Goal: Task Accomplishment & Management: Manage account settings

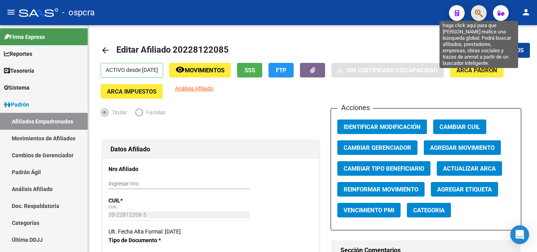
click at [476, 17] on icon "button" at bounding box center [479, 13] width 8 height 9
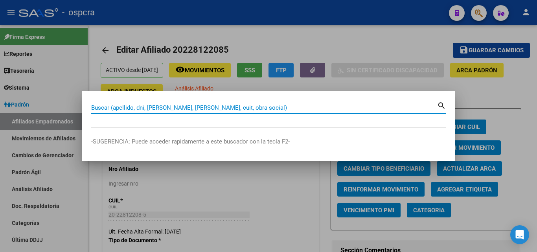
drag, startPoint x: 123, startPoint y: 103, endPoint x: 94, endPoint y: 108, distance: 30.2
click at [94, 108] on input "Buscar (apellido, dni, [PERSON_NAME], [PERSON_NAME], cuit, obra social)" at bounding box center [264, 107] width 346 height 7
paste input "24710272"
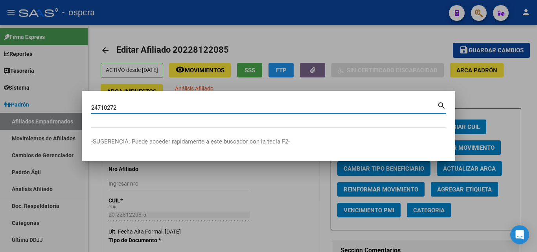
type input "24710272"
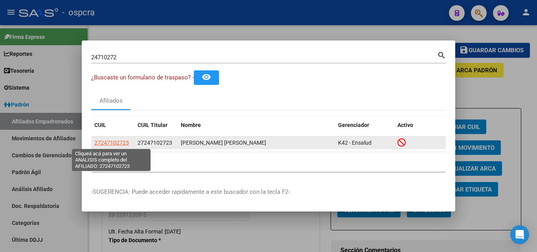
click at [102, 141] on span "27247102723" at bounding box center [111, 142] width 35 height 6
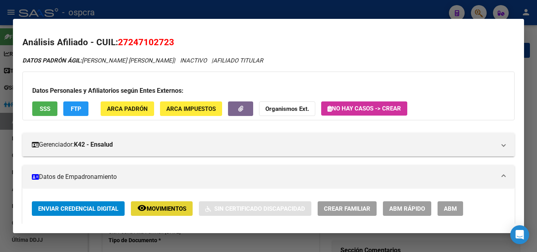
click at [172, 209] on span "Movimientos" at bounding box center [167, 208] width 40 height 7
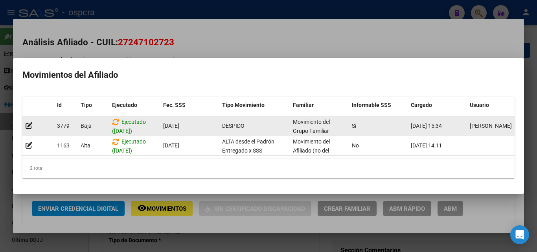
click at [268, 128] on datatable-body-cell "DESPIDO" at bounding box center [254, 125] width 71 height 19
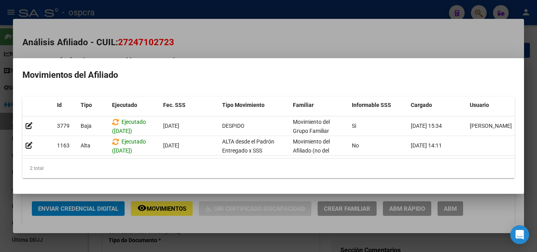
click at [9, 213] on div at bounding box center [268, 126] width 537 height 252
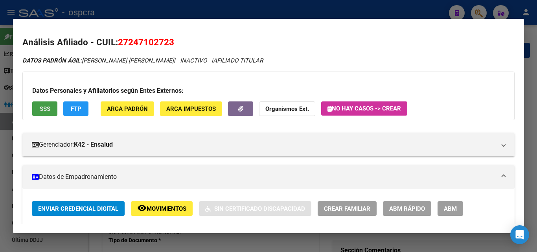
click at [44, 113] on button "SSS" at bounding box center [44, 108] width 25 height 15
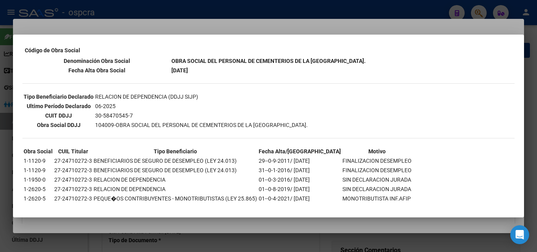
scroll to position [179, 0]
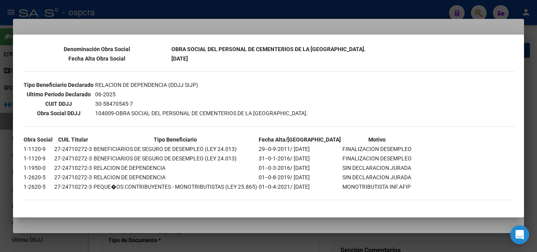
click at [428, 27] on div at bounding box center [268, 126] width 537 height 252
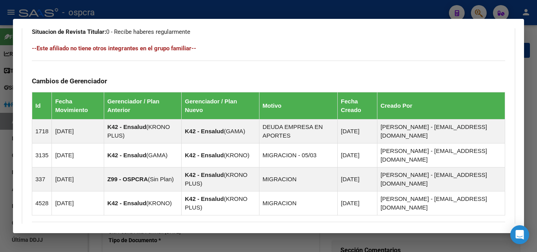
scroll to position [534, 0]
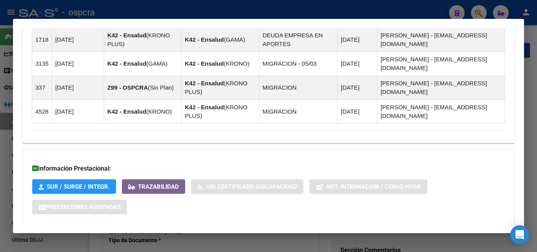
click at [171, 236] on span "Aportes y Contribuciones del Afiliado: 27247102723" at bounding box center [117, 239] width 147 height 7
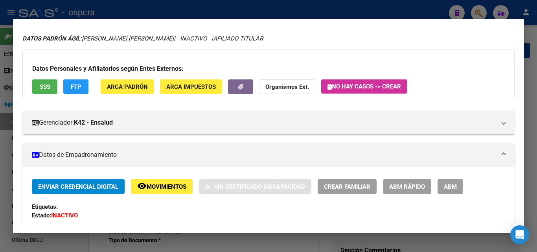
scroll to position [0, 0]
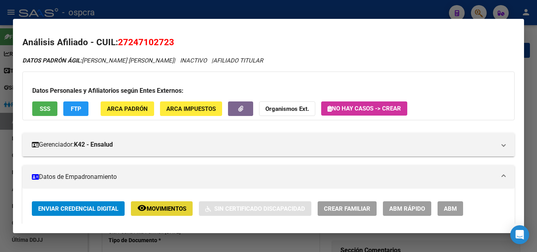
click at [169, 212] on span "Movimientos" at bounding box center [167, 208] width 40 height 7
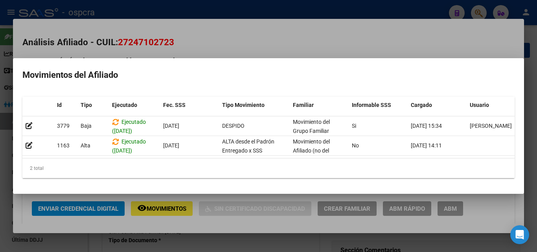
click at [321, 36] on div at bounding box center [268, 126] width 537 height 252
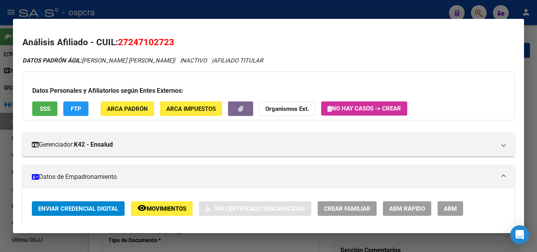
click at [532, 96] on div at bounding box center [268, 126] width 537 height 252
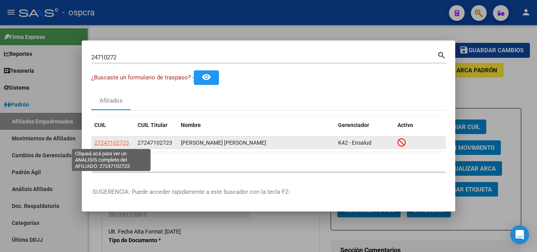
click at [116, 143] on span "27247102723" at bounding box center [111, 142] width 35 height 6
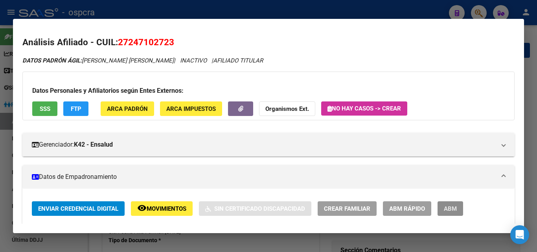
click at [452, 208] on span "ABM" at bounding box center [450, 208] width 13 height 7
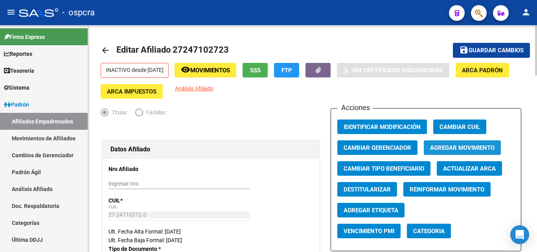
click at [440, 147] on span "Agregar Movimiento" at bounding box center [462, 147] width 64 height 7
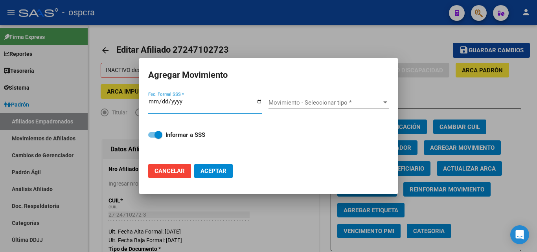
click at [259, 100] on input "Fec. Formal SSS *" at bounding box center [205, 104] width 114 height 13
type input "[DATE]"
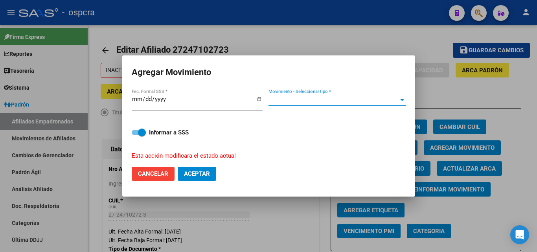
click at [358, 102] on span "Movimiento - Seleccionar tipo *" at bounding box center [333, 99] width 130 height 7
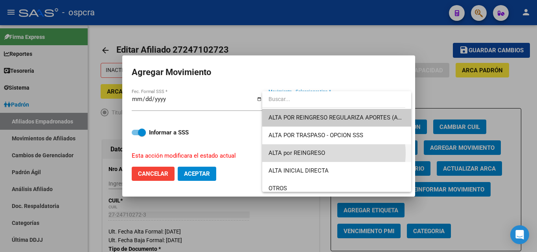
click at [331, 153] on span "ALTA por REINGRESO" at bounding box center [336, 153] width 136 height 18
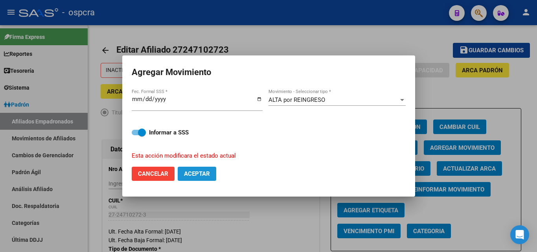
click at [191, 177] on button "Aceptar" at bounding box center [197, 174] width 39 height 14
checkbox input "false"
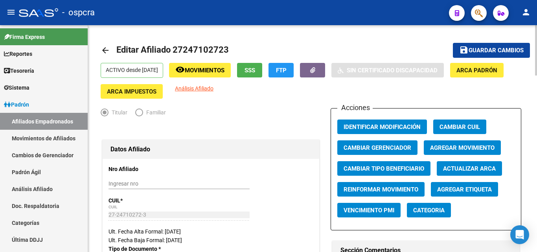
drag, startPoint x: 170, startPoint y: 51, endPoint x: 235, endPoint y: 51, distance: 64.8
click at [235, 51] on mat-toolbar-row "arrow_back Editar Afiliado 27247102723" at bounding box center [266, 50] width 330 height 25
copy h1 "27247102723"
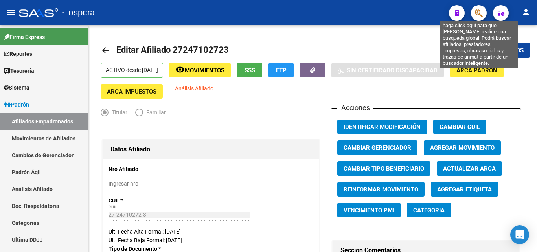
click at [479, 15] on icon "button" at bounding box center [479, 13] width 8 height 9
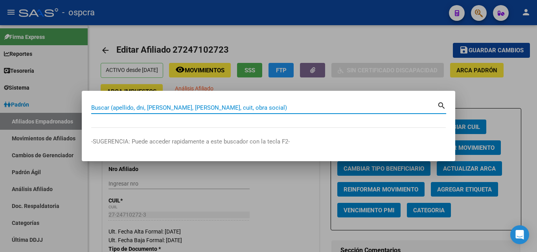
drag, startPoint x: 120, startPoint y: 111, endPoint x: 92, endPoint y: 105, distance: 28.9
click at [92, 105] on input "Buscar (apellido, dni, [PERSON_NAME], [PERSON_NAME], cuit, obra social)" at bounding box center [264, 107] width 346 height 7
paste input "34273899"
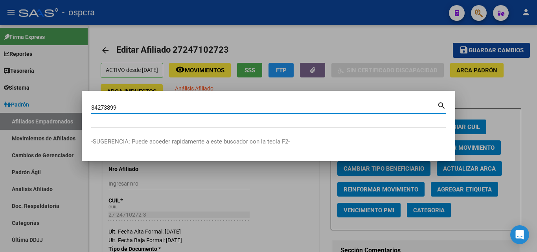
type input "34273899"
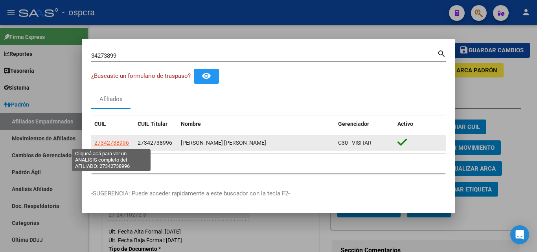
click at [114, 144] on span "27342738996" at bounding box center [111, 142] width 35 height 6
type textarea "27342738996"
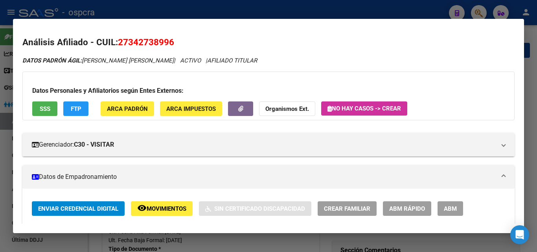
click at [286, 6] on div at bounding box center [268, 126] width 537 height 252
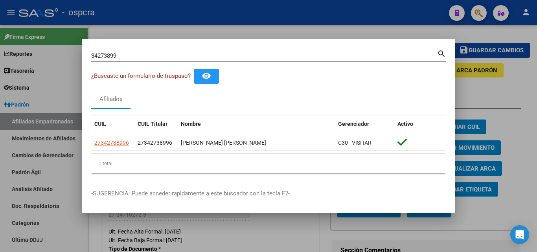
click at [286, 6] on div at bounding box center [268, 126] width 537 height 252
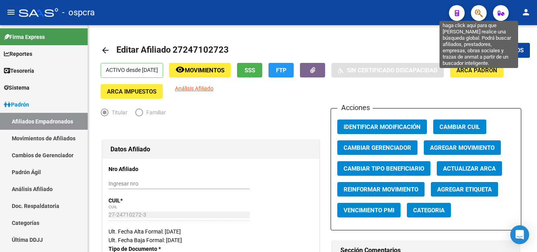
click at [479, 15] on icon "button" at bounding box center [479, 13] width 8 height 9
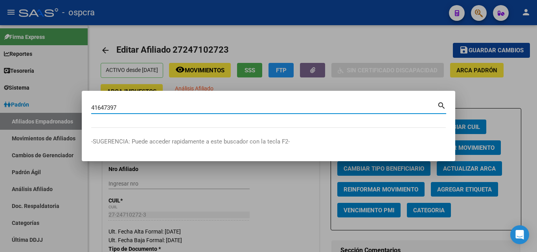
type input "41647397"
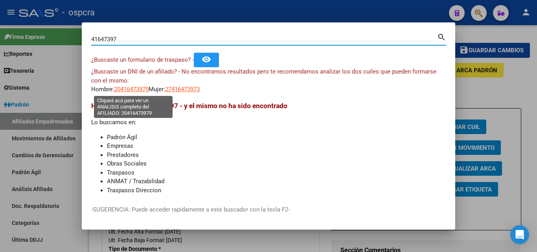
click at [132, 91] on span "20416473979" at bounding box center [131, 89] width 35 height 7
type textarea "20416473979"
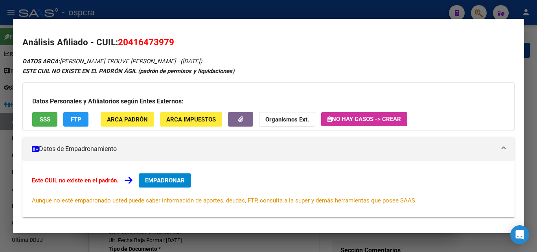
click at [3, 103] on div at bounding box center [268, 126] width 537 height 252
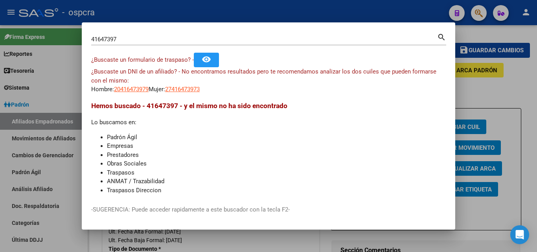
click at [108, 40] on input "41647397" at bounding box center [264, 39] width 346 height 7
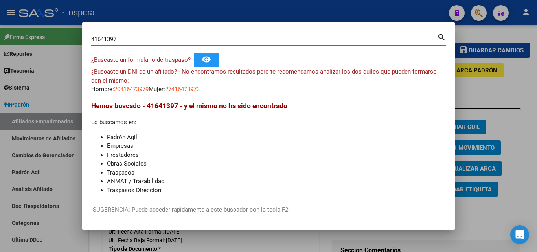
type input "41641397"
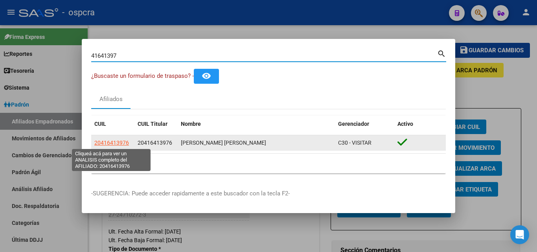
click at [116, 144] on span "20416413976" at bounding box center [111, 142] width 35 height 6
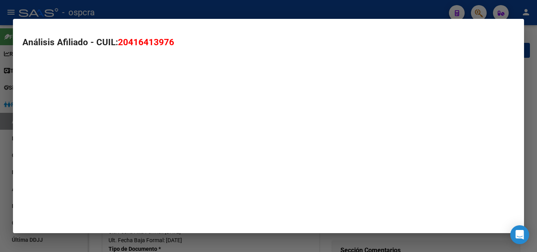
type textarea "20416413976"
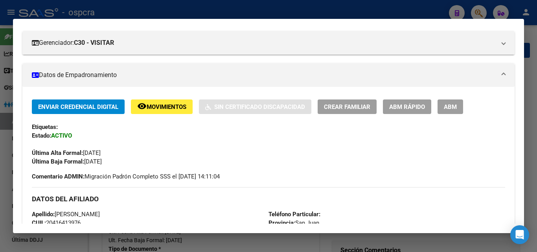
scroll to position [118, 0]
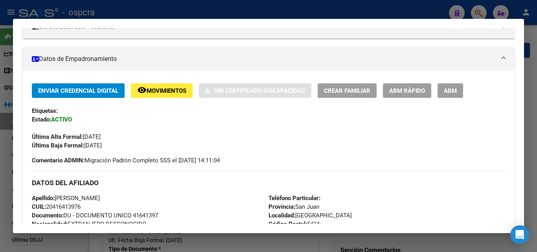
click at [156, 96] on button "remove_red_eye Movimientos" at bounding box center [162, 90] width 62 height 15
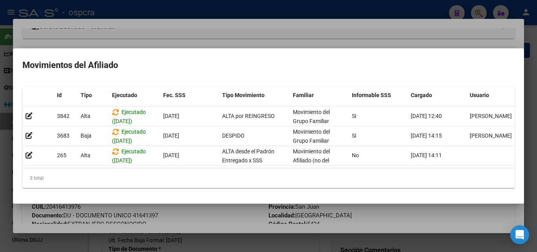
click at [296, 41] on div at bounding box center [268, 126] width 537 height 252
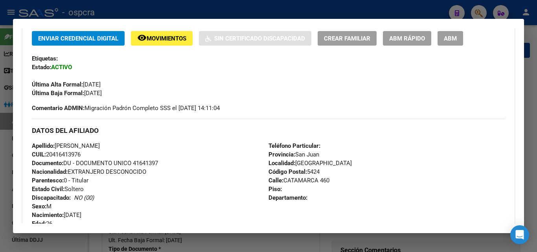
scroll to position [157, 0]
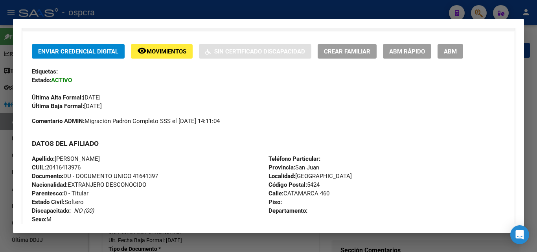
click at [450, 52] on span "ABM" at bounding box center [450, 51] width 13 height 7
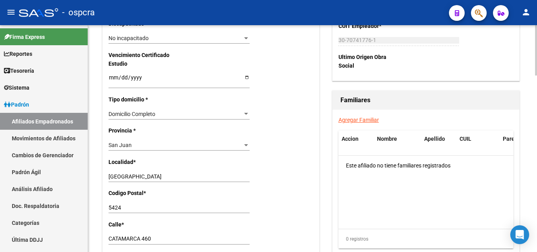
scroll to position [550, 0]
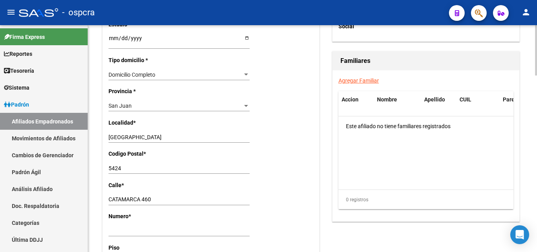
click at [147, 102] on div "San [PERSON_NAME] Seleccionar provincia" at bounding box center [178, 105] width 141 height 11
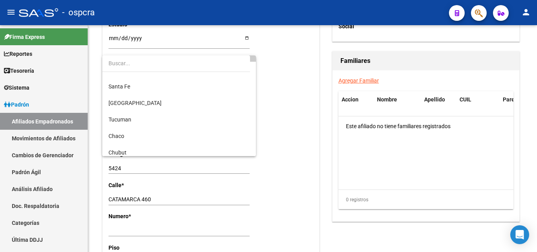
scroll to position [196, 0]
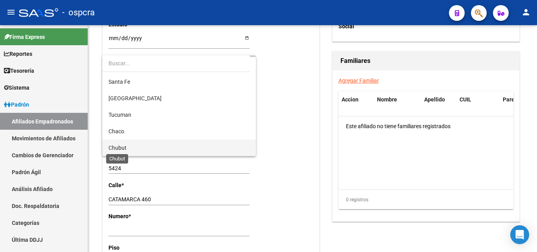
click at [124, 147] on span "Chubut" at bounding box center [117, 148] width 18 height 6
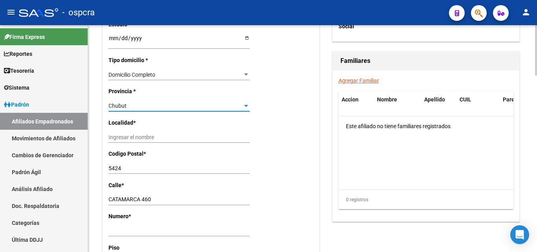
click at [145, 135] on input "Ingresar el nombre" at bounding box center [178, 137] width 141 height 7
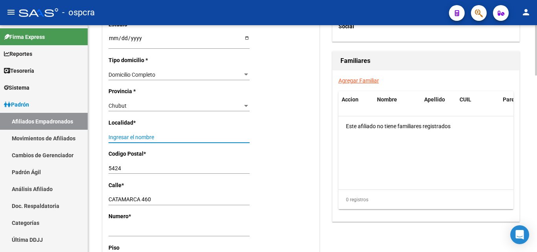
click at [143, 105] on div "Chubut" at bounding box center [175, 106] width 134 height 7
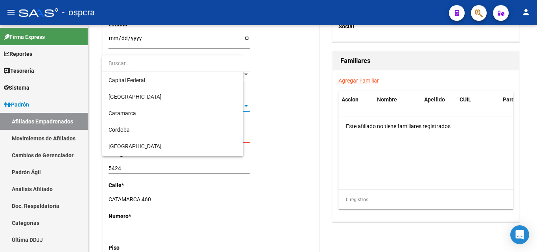
scroll to position [238, 0]
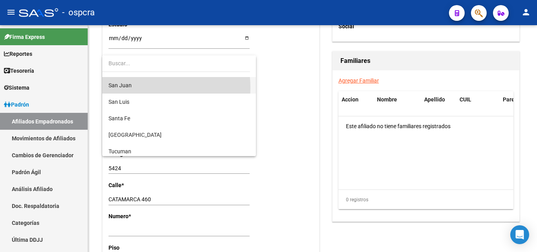
click at [134, 88] on span "San Juan" at bounding box center [178, 85] width 141 height 17
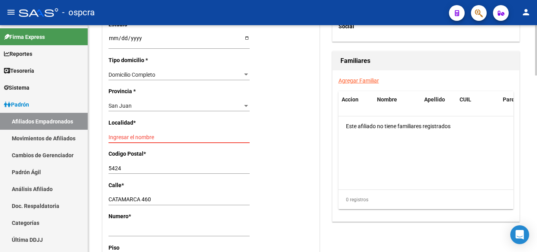
click at [129, 139] on input "Ingresar el nombre" at bounding box center [178, 137] width 141 height 7
type input "r"
type input "[PERSON_NAME]"
click at [271, 145] on div "Nro Afiliado Ingresar nro CUIL * 20-41641397-6 CUIL ARCA Padrón Ult. Fecha Alta…" at bounding box center [211, 23] width 216 height 828
click at [145, 167] on input "5424" at bounding box center [178, 168] width 141 height 7
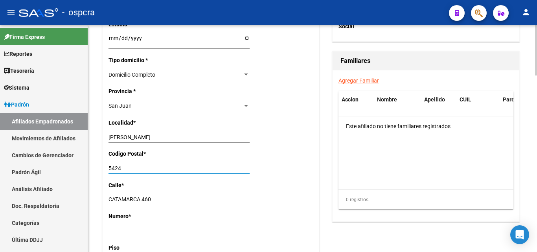
click at [154, 169] on input "5424" at bounding box center [178, 168] width 141 height 7
click at [138, 162] on div "Nro Afiliado Ingresar nro CUIL * 20-41641397-6 CUIL ARCA Padrón Ult. Fecha Alta…" at bounding box center [211, 23] width 216 height 828
click at [139, 166] on input "542" at bounding box center [178, 168] width 141 height 7
type input "5425"
click at [171, 194] on div "CATAMARCA 460 Ingresar calle" at bounding box center [178, 199] width 141 height 11
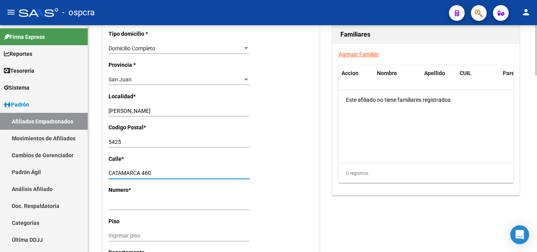
scroll to position [589, 0]
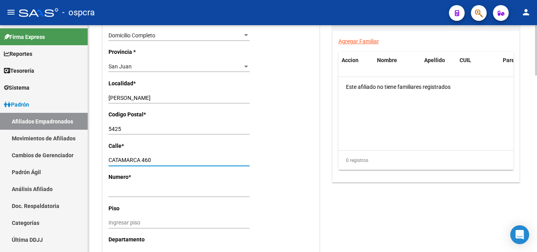
click at [122, 195] on div "Ingresar nro" at bounding box center [178, 191] width 141 height 11
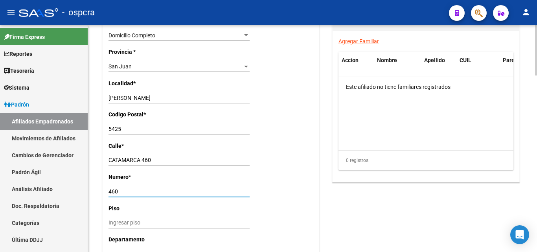
click at [117, 193] on input "460" at bounding box center [178, 191] width 141 height 7
type input "460"
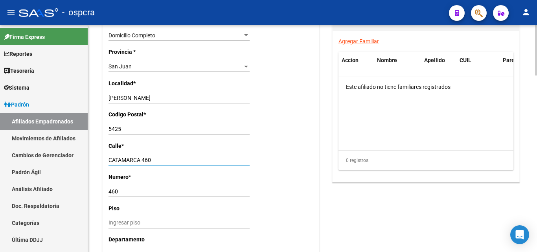
click at [156, 159] on input "CATAMARCA 460" at bounding box center [178, 160] width 141 height 7
type input "CATAMARCA"
drag, startPoint x: 128, startPoint y: 186, endPoint x: 98, endPoint y: 191, distance: 29.9
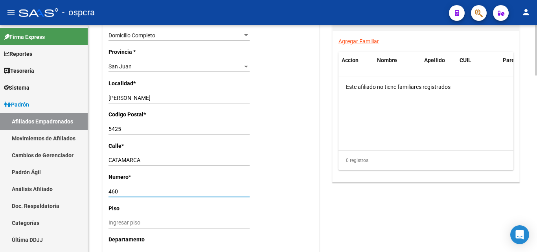
drag, startPoint x: 120, startPoint y: 191, endPoint x: 106, endPoint y: 191, distance: 14.5
type input "531"
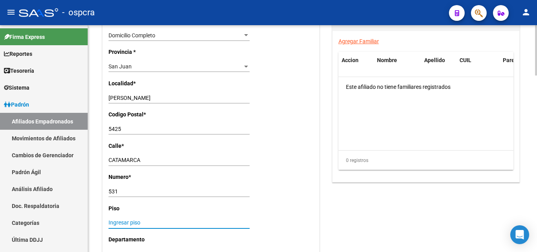
click at [128, 224] on input "Ingresar piso" at bounding box center [178, 222] width 141 height 7
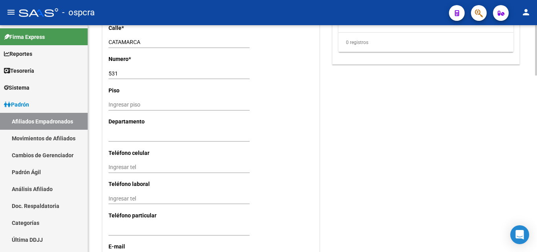
scroll to position [746, 0]
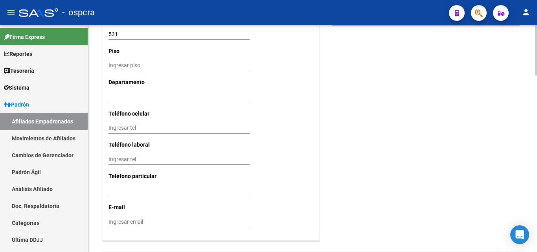
click at [143, 220] on input "Ingresar email" at bounding box center [178, 221] width 141 height 7
type input "[PERSON_NAME][EMAIL_ADDRESS][DOMAIN_NAME]"
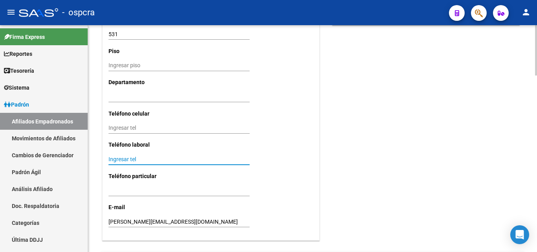
click at [135, 162] on input "Ingresar tel" at bounding box center [178, 159] width 141 height 7
click at [127, 127] on input "Ingresar tel" at bounding box center [178, 128] width 141 height 7
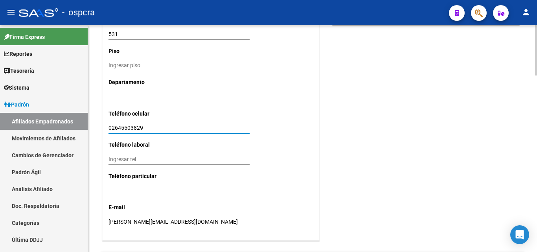
type input "02645503829"
click at [166, 160] on input "Ingresar tel" at bounding box center [178, 159] width 141 height 7
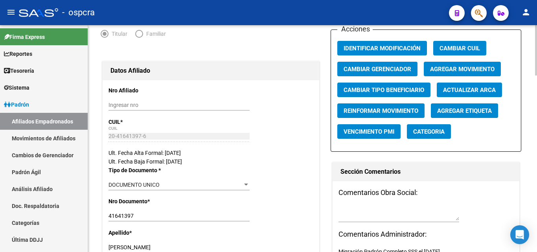
scroll to position [0, 0]
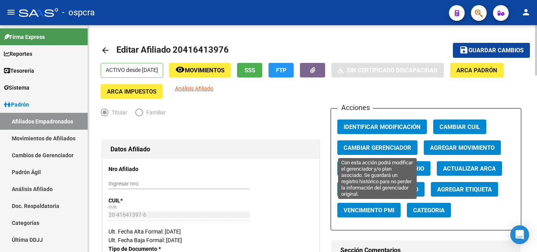
type input "02645119367"
click at [395, 143] on button "Cambiar Gerenciador" at bounding box center [377, 147] width 80 height 15
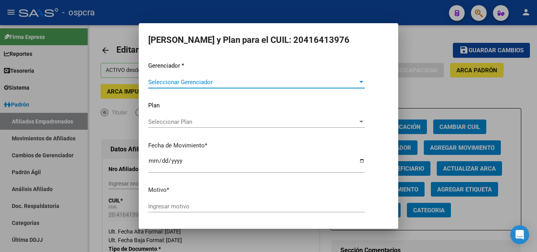
click at [273, 83] on span "Seleccionar Gerenciador" at bounding box center [252, 82] width 209 height 7
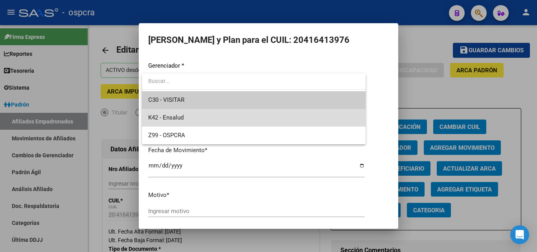
click at [187, 115] on span "K42 - Ensalud" at bounding box center [253, 118] width 211 height 18
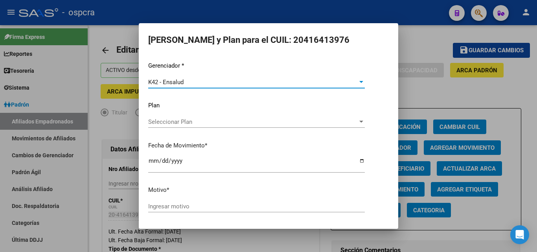
click at [233, 128] on div "Seleccionar Plan Seleccionar Plan" at bounding box center [256, 125] width 216 height 19
click at [228, 127] on div "Seleccionar Plan Seleccionar Plan" at bounding box center [256, 122] width 216 height 12
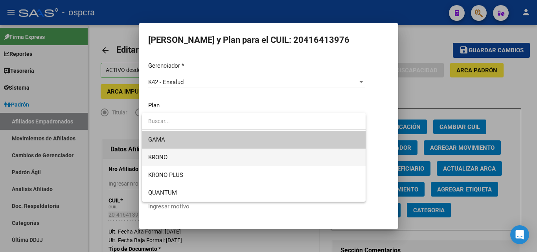
click at [188, 154] on span "KRONO" at bounding box center [253, 158] width 211 height 18
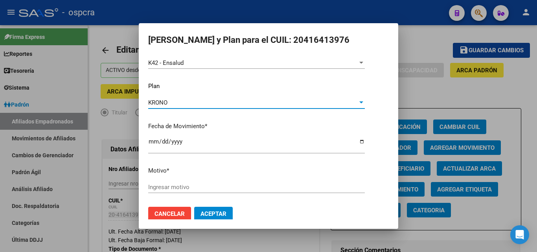
scroll to position [27, 0]
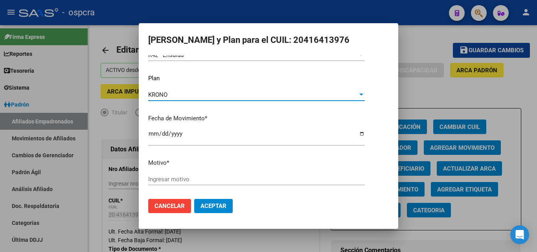
click at [164, 178] on input "Ingresar motivo" at bounding box center [256, 179] width 216 height 7
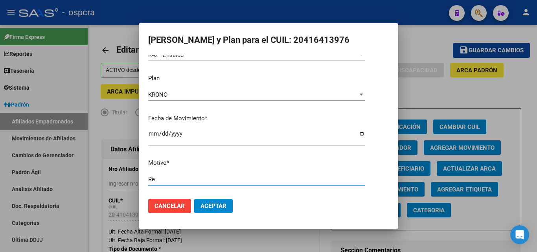
type input "R"
type input "Cambio de gerenciador"
click at [218, 209] on span "Aceptar" at bounding box center [213, 205] width 26 height 7
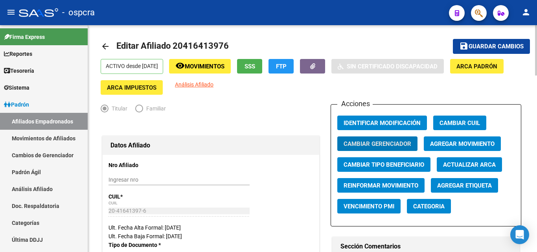
scroll to position [0, 0]
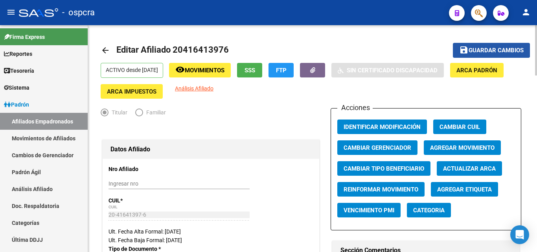
click at [489, 48] on span "Guardar cambios" at bounding box center [495, 50] width 55 height 7
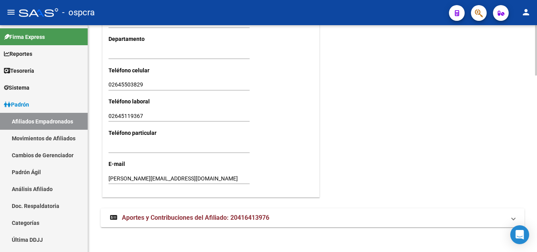
scroll to position [793, 0]
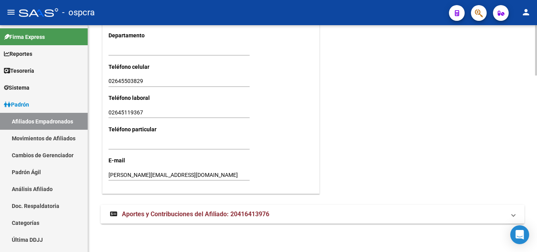
click at [217, 213] on span "Aportes y Contribuciones del Afiliado: 20416413976" at bounding box center [195, 213] width 147 height 7
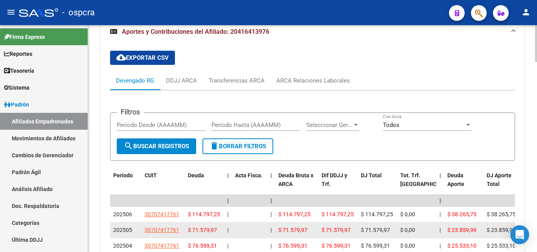
scroll to position [1017, 0]
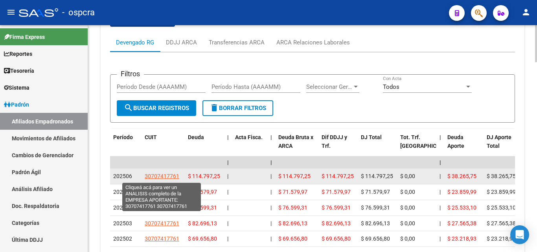
click at [163, 177] on span "30707417761" at bounding box center [162, 176] width 35 height 6
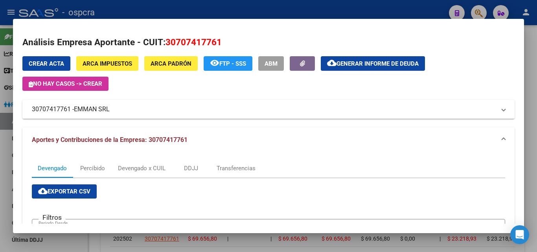
click at [93, 108] on span "EMMAN SRL" at bounding box center [92, 109] width 36 height 9
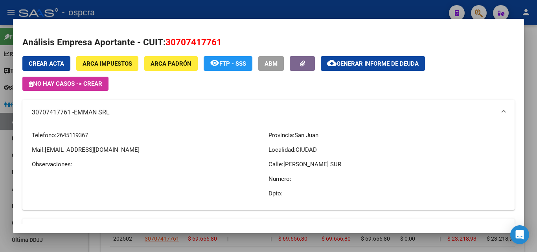
click at [22, 147] on mat-dialog-content "Análisis Empresa Aportante - CUIT: 30707417761 Crear Acta ARCA Impuestos ARCA P…" at bounding box center [268, 125] width 511 height 195
click at [10, 143] on div at bounding box center [268, 126] width 537 height 252
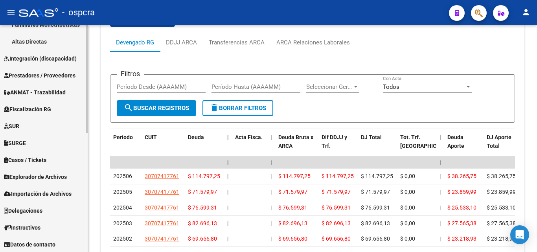
scroll to position [249, 0]
click at [46, 173] on span "Explorador de Archivos" at bounding box center [35, 176] width 63 height 9
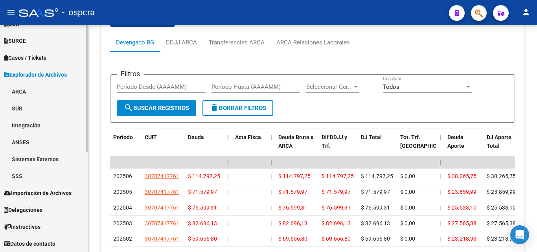
scroll to position [165, 0]
click at [24, 94] on link "ARCA" at bounding box center [44, 91] width 88 height 17
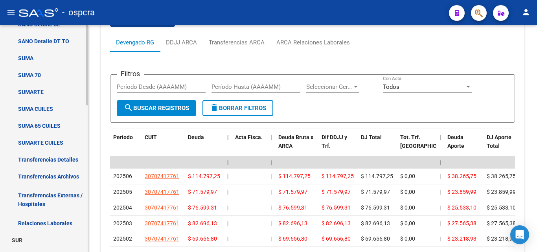
scroll to position [322, 0]
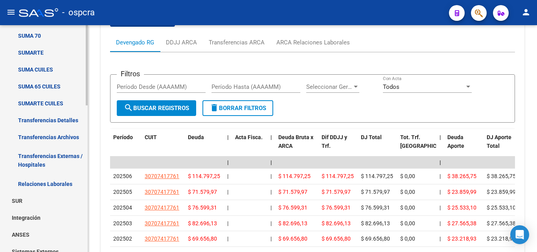
click at [64, 183] on link "Relaciones Laborales" at bounding box center [44, 183] width 88 height 17
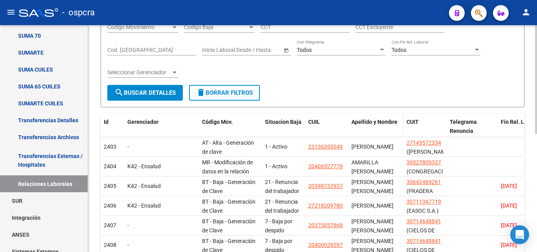
scroll to position [128, 0]
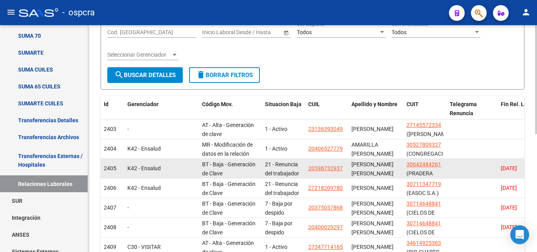
click at [337, 160] on datatable-body-cell "20398732937" at bounding box center [326, 168] width 43 height 19
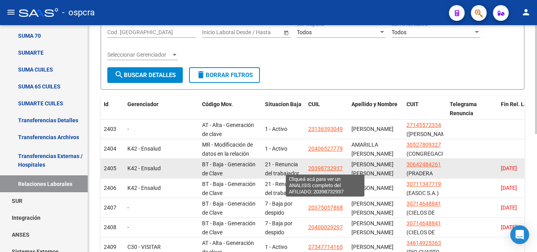
click at [325, 167] on span "20398732937" at bounding box center [325, 168] width 35 height 6
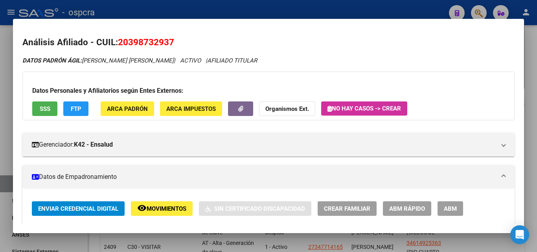
click at [41, 112] on span "SSS" at bounding box center [45, 108] width 11 height 7
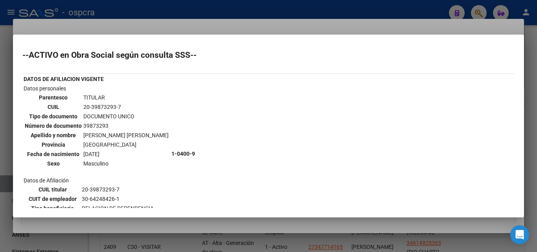
click at [13, 42] on mat-dialog-container "--ACTIVO en Obra Social según consulta SSS-- DATOS DE AFILIACION VIGENTE Datos …" at bounding box center [268, 126] width 511 height 183
click at [9, 231] on div at bounding box center [268, 126] width 537 height 252
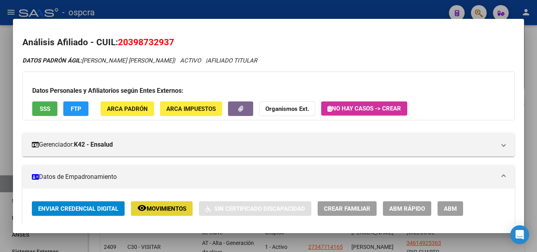
click at [164, 210] on span "Movimientos" at bounding box center [167, 208] width 40 height 7
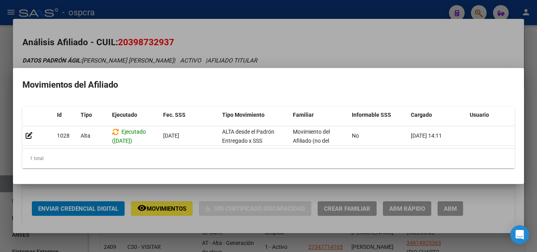
click at [321, 50] on div at bounding box center [268, 126] width 537 height 252
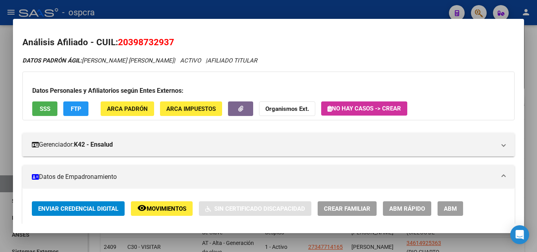
click at [363, 15] on div at bounding box center [268, 126] width 537 height 252
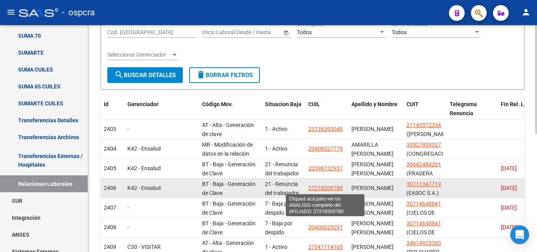
click at [331, 189] on span "27218209780" at bounding box center [325, 188] width 35 height 6
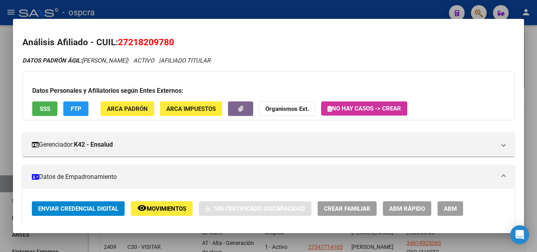
click at [150, 208] on span "Movimientos" at bounding box center [167, 208] width 40 height 7
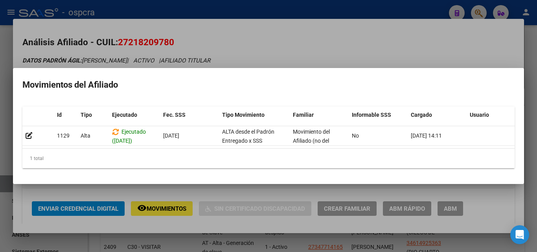
click at [15, 147] on mat-dialog-content "Id Tipo Ejecutado Fec. SSS Tipo Movimiento Familiar Informable SSS Cargado Usua…" at bounding box center [268, 137] width 511 height 75
click at [7, 136] on div at bounding box center [268, 126] width 537 height 252
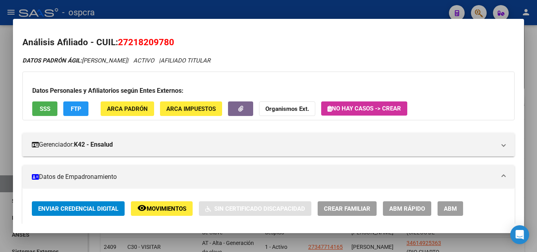
click at [369, 12] on div at bounding box center [268, 126] width 537 height 252
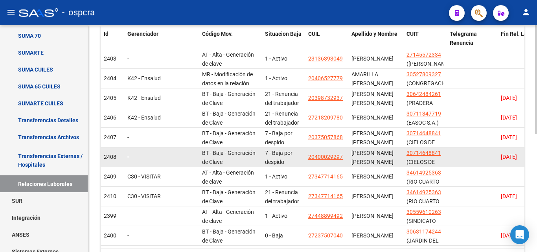
scroll to position [206, 0]
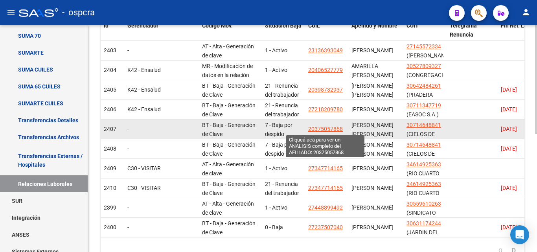
click at [327, 132] on span "20375057868" at bounding box center [325, 129] width 35 height 6
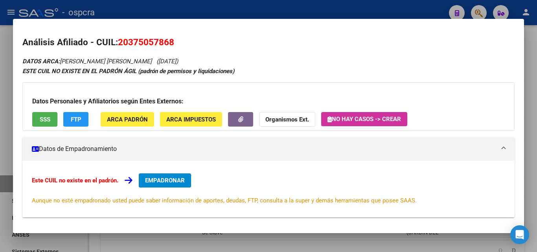
click at [1, 147] on div at bounding box center [268, 126] width 537 height 252
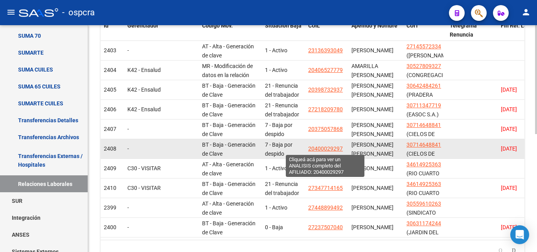
click at [318, 147] on span "20400029297" at bounding box center [325, 148] width 35 height 6
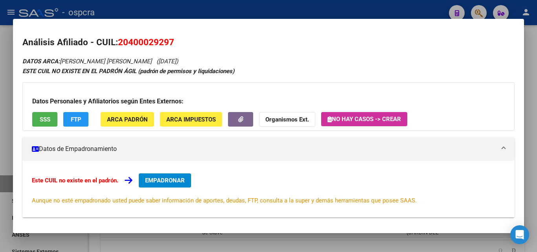
click at [13, 130] on div at bounding box center [268, 126] width 537 height 252
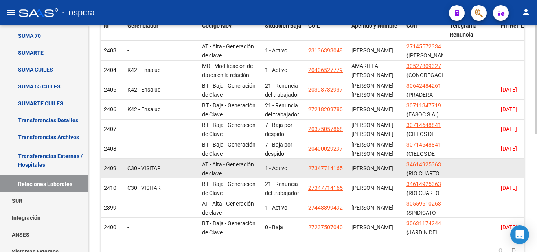
scroll to position [2, 0]
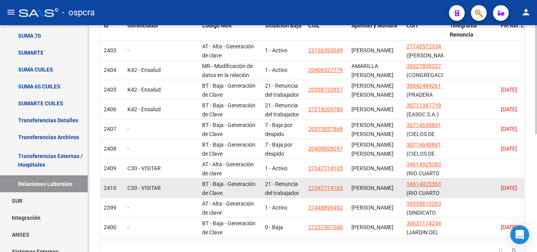
click at [332, 182] on datatable-body-cell "27347714165" at bounding box center [326, 187] width 43 height 19
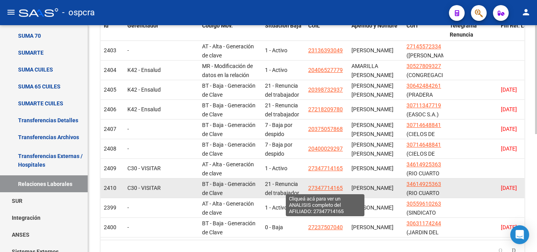
click at [328, 185] on span "27347714165" at bounding box center [325, 188] width 35 height 6
type textarea "27347714165"
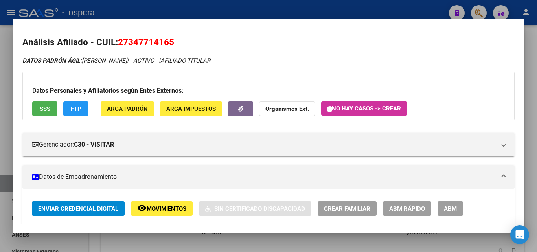
click at [45, 104] on button "SSS" at bounding box center [44, 108] width 25 height 15
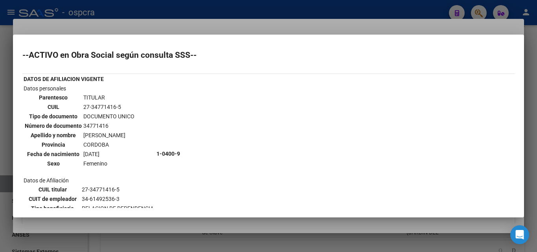
click at [139, 43] on mat-dialog-container "--ACTIVO en Obra Social según consulta SSS-- DATOS DE AFILIACION VIGENTE Datos …" at bounding box center [268, 126] width 511 height 183
click at [144, 31] on div at bounding box center [268, 126] width 537 height 252
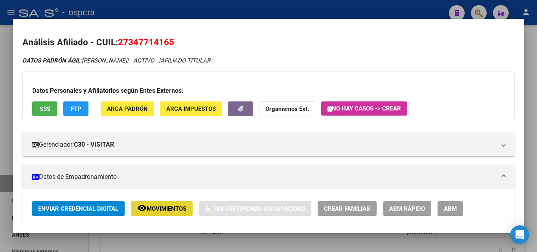
click at [158, 206] on span "Movimientos" at bounding box center [167, 208] width 40 height 7
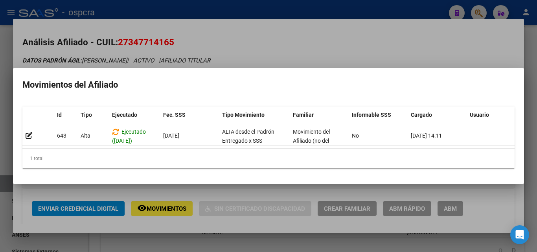
click at [209, 36] on div at bounding box center [268, 126] width 537 height 252
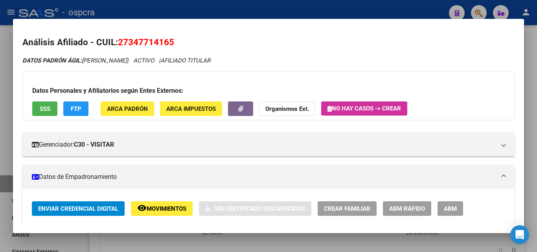
click at [160, 203] on button "remove_red_eye Movimientos" at bounding box center [162, 208] width 62 height 15
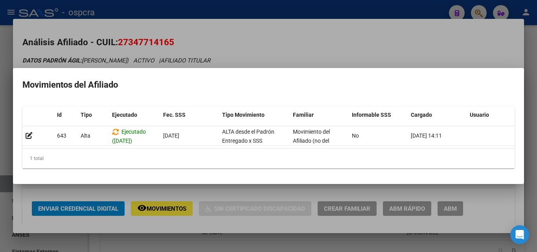
click at [92, 43] on div at bounding box center [268, 126] width 537 height 252
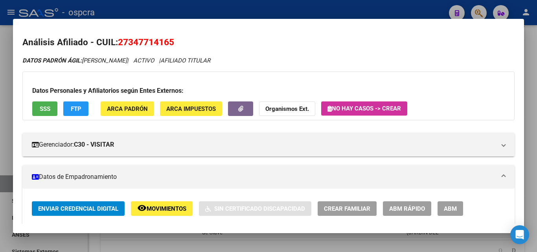
click at [1, 137] on div at bounding box center [268, 126] width 537 height 252
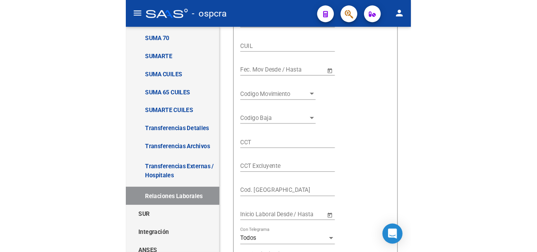
scroll to position [107, 0]
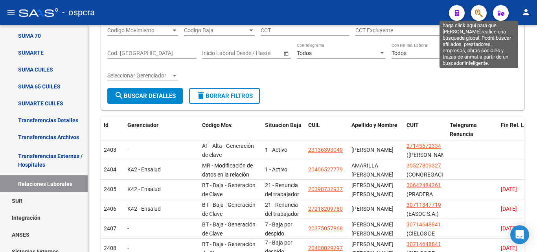
click at [478, 17] on icon "button" at bounding box center [479, 13] width 8 height 9
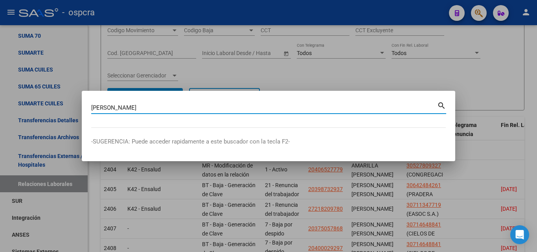
type input "[PERSON_NAME]"
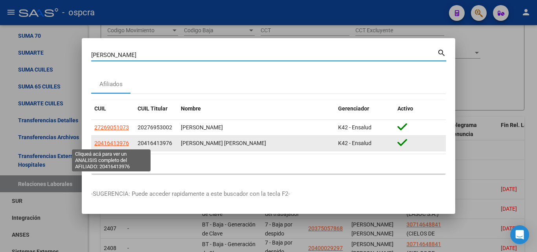
click at [106, 142] on span "20416413976" at bounding box center [111, 143] width 35 height 6
type textarea "20416413976"
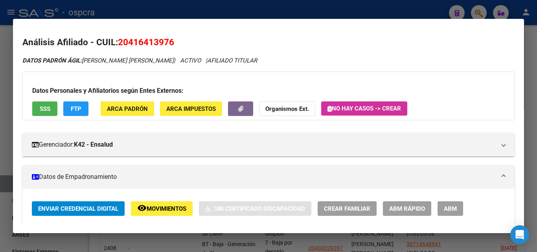
click at [453, 208] on span "ABM" at bounding box center [450, 208] width 13 height 7
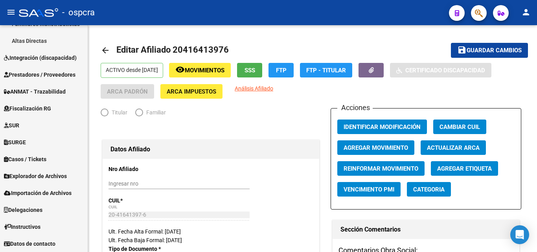
scroll to position [249, 0]
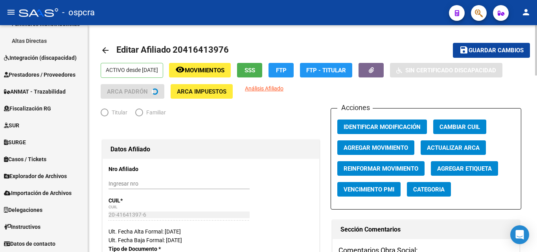
radio input "true"
type input "30-70741776-1"
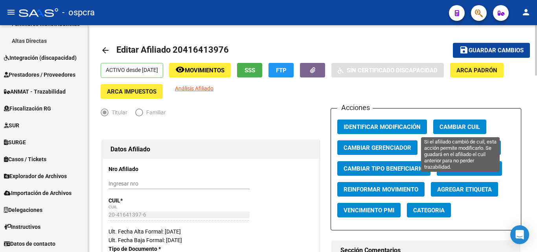
scroll to position [39, 0]
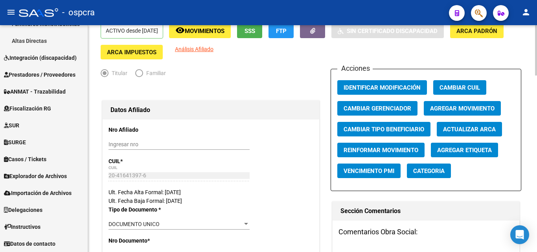
click at [484, 108] on span "Agregar Movimiento" at bounding box center [462, 108] width 64 height 7
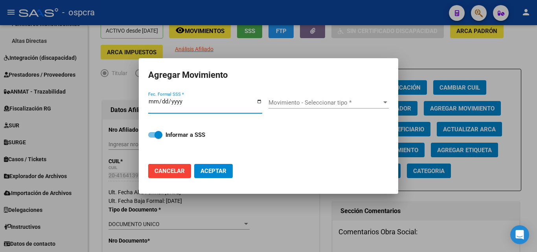
click at [384, 53] on div at bounding box center [268, 126] width 537 height 252
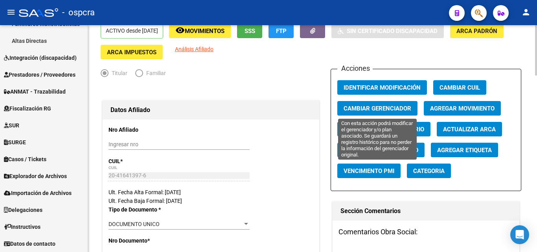
click at [398, 106] on span "Cambiar Gerenciador" at bounding box center [377, 108] width 68 height 7
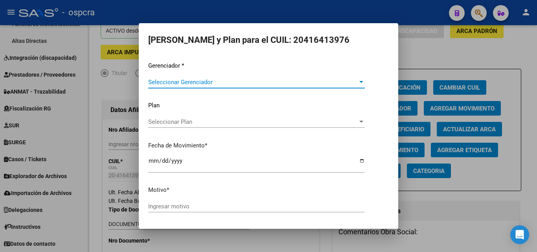
click at [358, 82] on div at bounding box center [361, 82] width 7 height 6
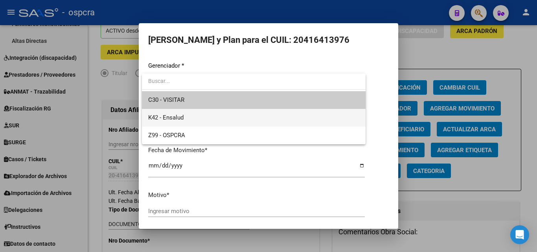
click at [249, 117] on span "K42 - Ensalud" at bounding box center [253, 118] width 211 height 18
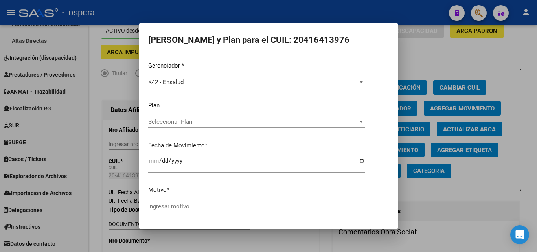
click at [271, 125] on div "Seleccionar Plan Seleccionar Plan" at bounding box center [256, 122] width 216 height 12
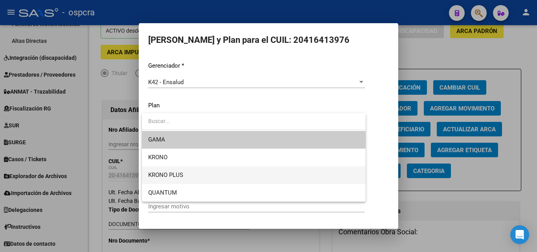
click at [237, 176] on span "KRONO PLUS" at bounding box center [253, 175] width 211 height 18
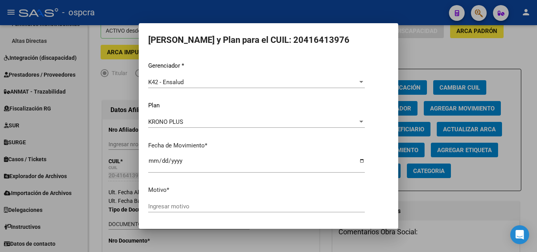
click at [210, 211] on div "Ingresar motivo" at bounding box center [256, 206] width 216 height 12
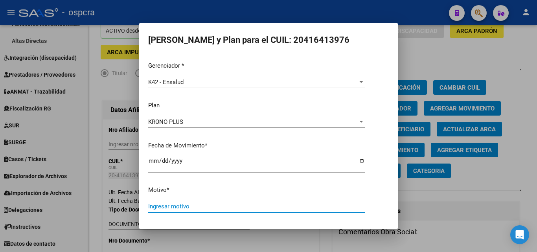
click at [213, 203] on input "Ingresar motivo" at bounding box center [256, 206] width 216 height 7
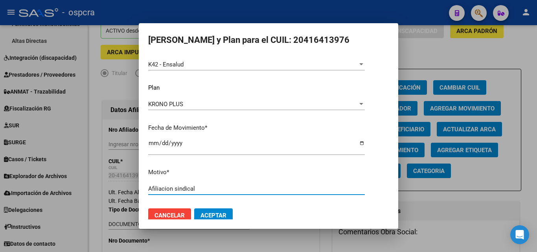
scroll to position [27, 0]
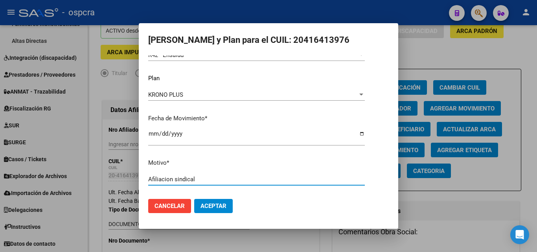
type input "Afiliacion sindical"
click at [209, 212] on button "Aceptar" at bounding box center [213, 206] width 39 height 14
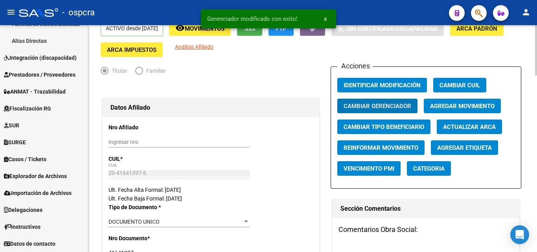
scroll to position [0, 0]
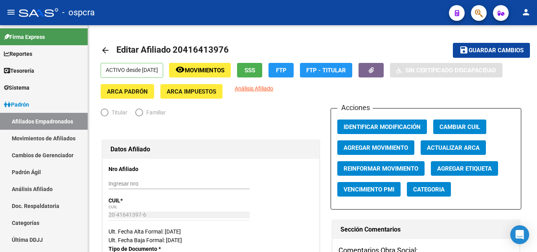
radio input "true"
type input "30-70741776-1"
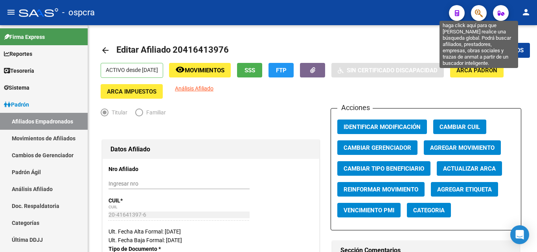
click at [477, 16] on icon "button" at bounding box center [479, 13] width 8 height 9
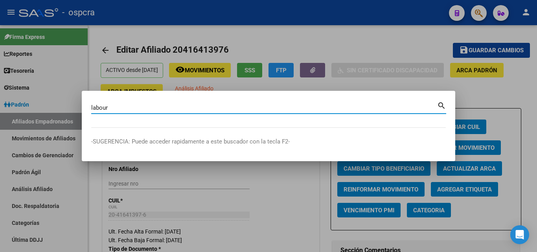
type input "labour"
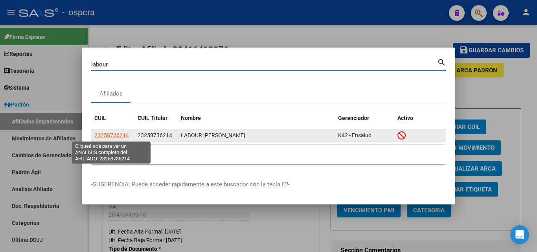
click at [112, 137] on span "23258736214" at bounding box center [111, 135] width 35 height 6
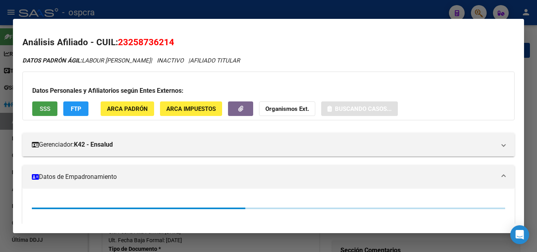
click at [42, 109] on span "SSS" at bounding box center [45, 108] width 11 height 7
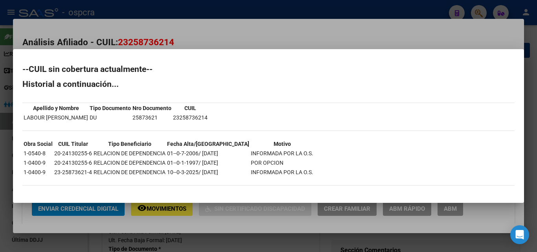
click at [241, 18] on div at bounding box center [268, 126] width 537 height 252
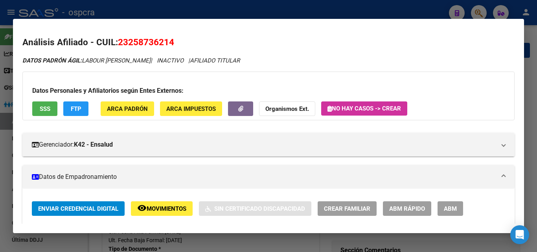
click at [1, 76] on div at bounding box center [268, 126] width 537 height 252
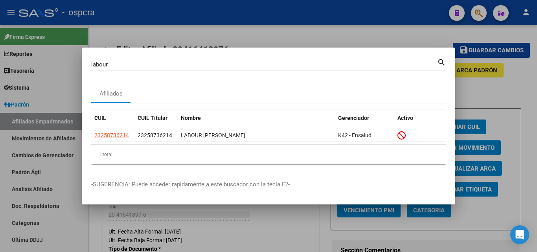
click at [283, 42] on div at bounding box center [268, 126] width 537 height 252
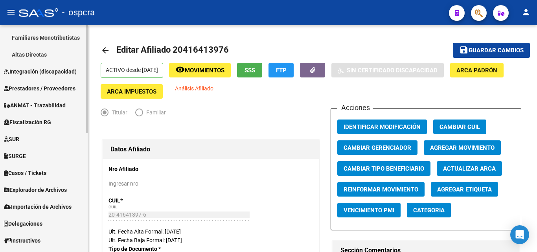
scroll to position [249, 0]
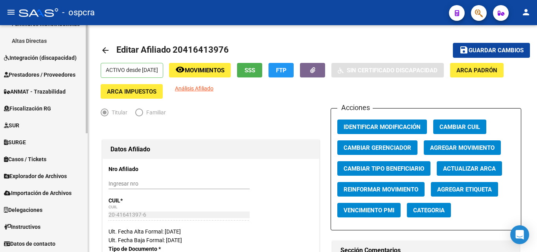
click at [51, 181] on link "Explorador de Archivos" at bounding box center [44, 175] width 88 height 17
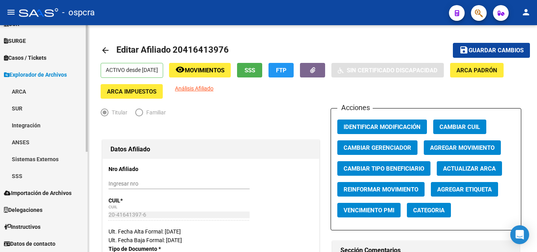
scroll to position [165, 0]
click at [15, 176] on link "SSS" at bounding box center [44, 175] width 88 height 17
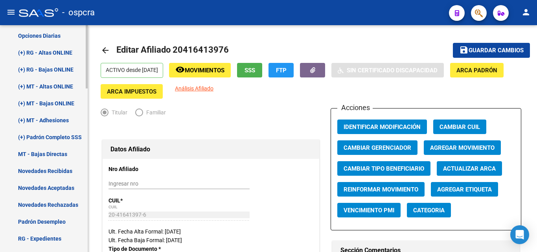
scroll to position [361, 0]
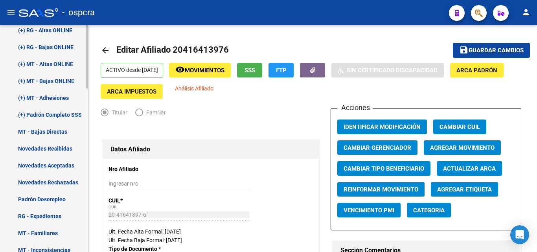
click at [62, 26] on link "(+) RG - Altas ONLINE" at bounding box center [44, 30] width 88 height 17
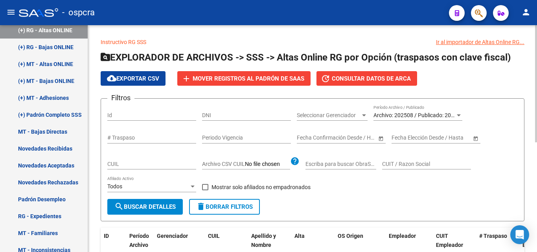
click at [418, 115] on span "Archivo: 202508 / Publicado: 202507" at bounding box center [418, 115] width 90 height 6
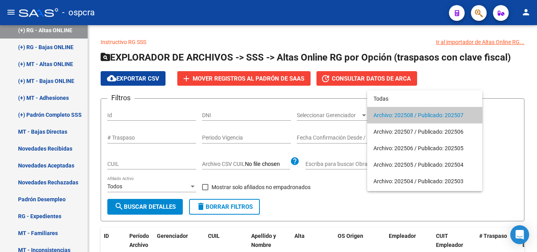
click at [420, 114] on span "Archivo: 202508 / Publicado: 202507" at bounding box center [424, 115] width 103 height 17
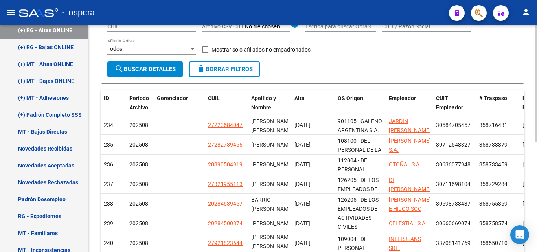
scroll to position [134, 0]
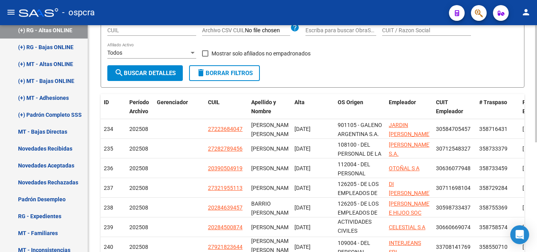
click at [157, 76] on span "search Buscar Detalles" at bounding box center [144, 73] width 61 height 7
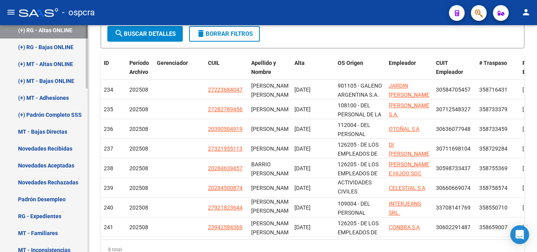
scroll to position [322, 0]
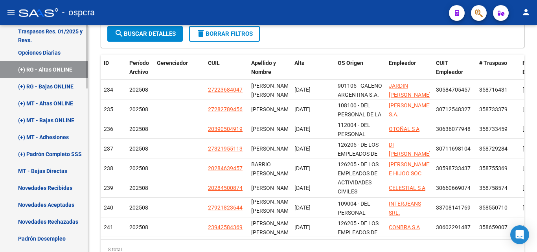
click at [56, 53] on link "Opciones Diarias" at bounding box center [44, 52] width 88 height 17
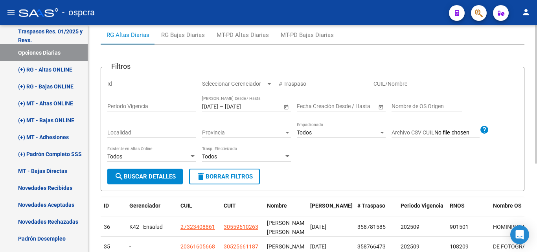
scroll to position [66, 0]
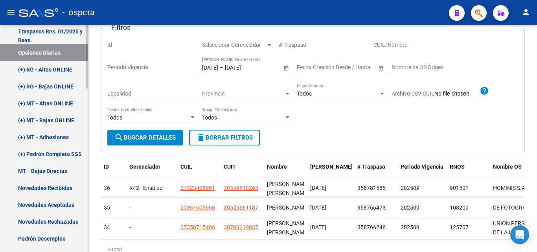
click at [56, 64] on link "(+) RG - Altas ONLINE" at bounding box center [44, 69] width 88 height 17
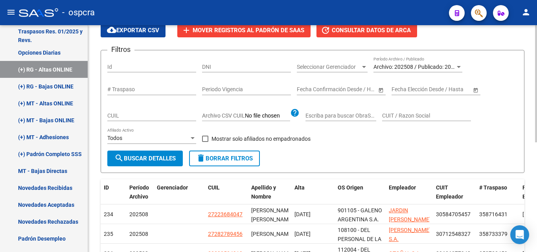
scroll to position [105, 0]
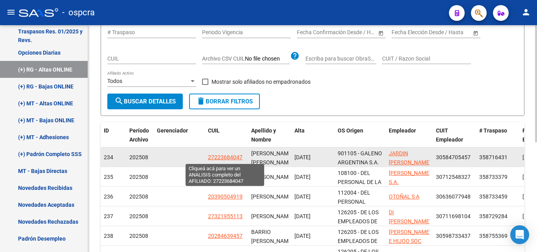
click at [233, 159] on span "27223684047" at bounding box center [225, 157] width 35 height 6
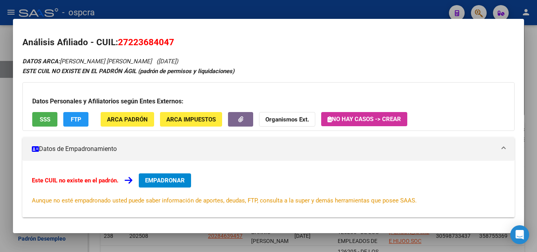
click at [39, 110] on div "Datos Personales y Afiliatorios según Entes Externos: SSS FTP ARCA Padrón ARCA …" at bounding box center [268, 106] width 492 height 49
click at [45, 119] on span "SSS" at bounding box center [45, 119] width 11 height 7
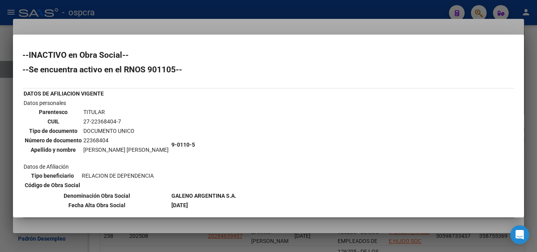
click at [3, 68] on div at bounding box center [268, 126] width 537 height 252
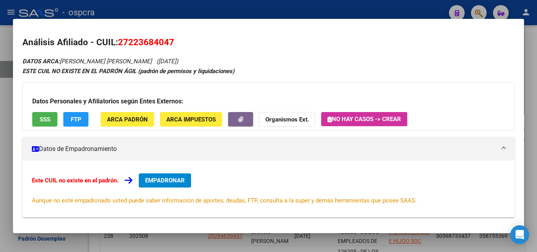
click at [3, 69] on div at bounding box center [268, 126] width 537 height 252
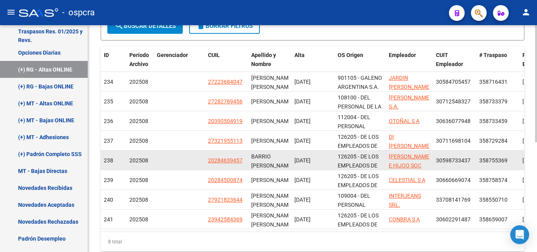
scroll to position [184, 0]
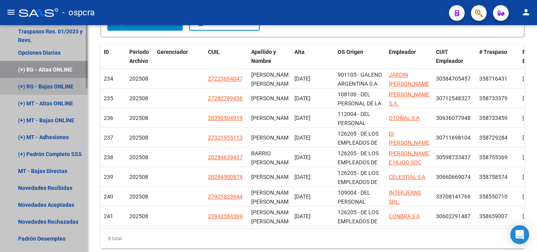
click at [56, 89] on link "(+) RG - Bajas ONLINE" at bounding box center [44, 86] width 88 height 17
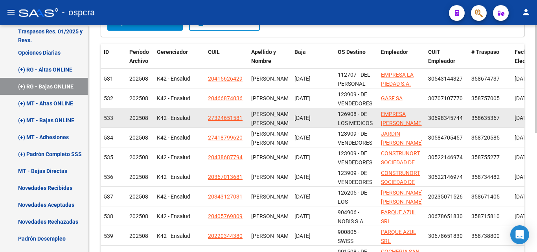
scroll to position [10, 0]
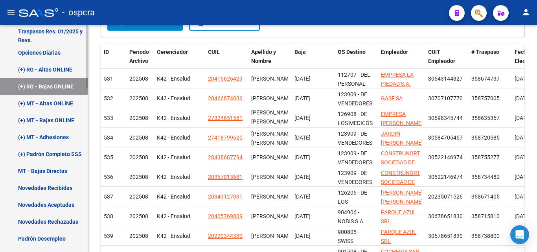
click at [66, 107] on link "(+) MT - Altas ONLINE" at bounding box center [44, 103] width 88 height 17
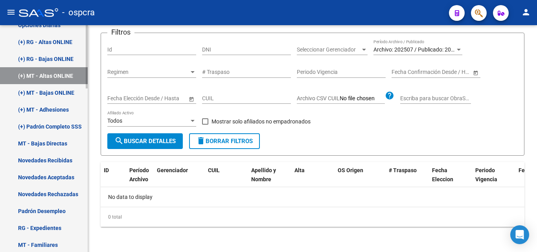
scroll to position [361, 0]
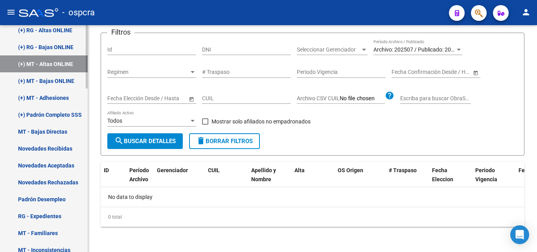
click at [50, 115] on link "(+) Padrón Completo SSS" at bounding box center [44, 114] width 88 height 17
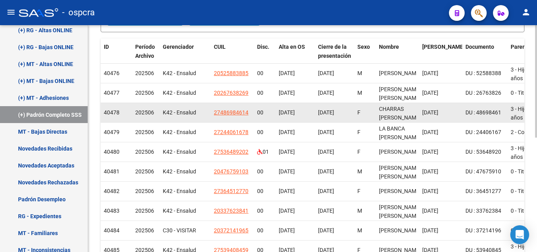
scroll to position [191, 0]
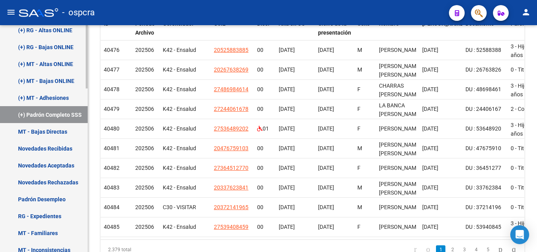
click at [53, 125] on link "MT - Bajas Directas" at bounding box center [44, 131] width 88 height 17
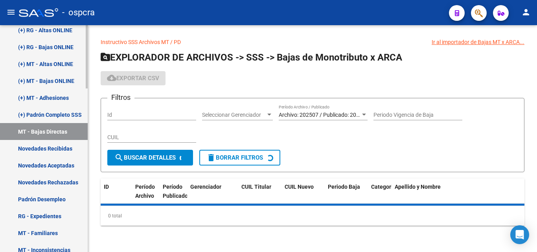
click at [60, 143] on link "Novedades Recibidas" at bounding box center [44, 148] width 88 height 17
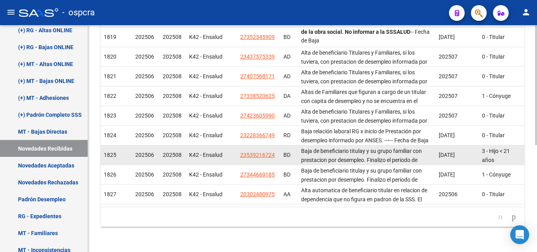
scroll to position [202, 0]
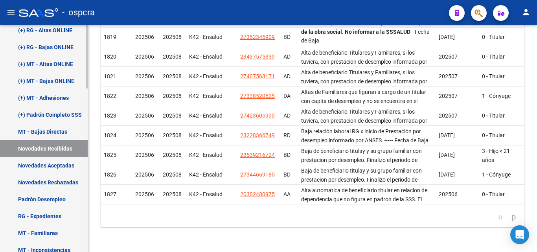
click at [61, 161] on link "Novedades Aceptadas" at bounding box center [44, 165] width 88 height 17
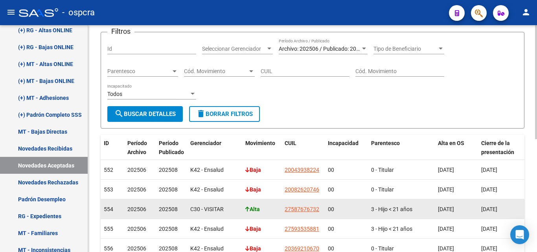
scroll to position [139, 0]
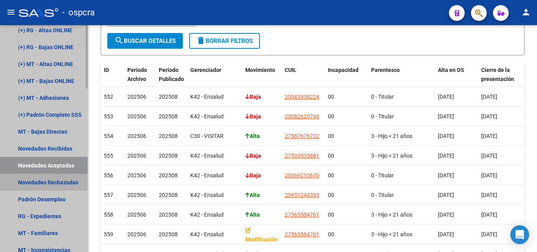
click at [51, 181] on link "Novedades Rechazadas" at bounding box center [44, 182] width 88 height 17
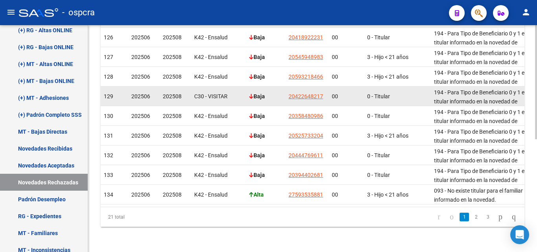
scroll to position [224, 0]
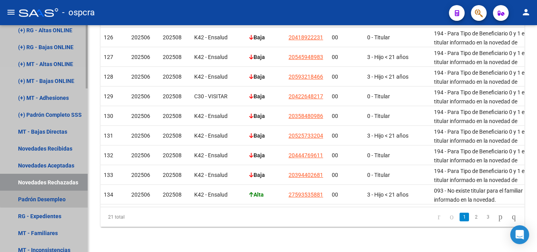
click at [45, 196] on link "Padrón Desempleo" at bounding box center [44, 199] width 88 height 17
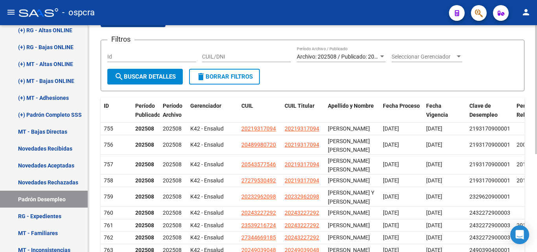
scroll to position [39, 0]
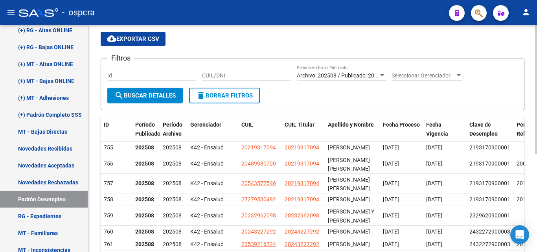
click at [363, 74] on span "Archivo: 202508 / Publicado: 202507" at bounding box center [342, 75] width 90 height 6
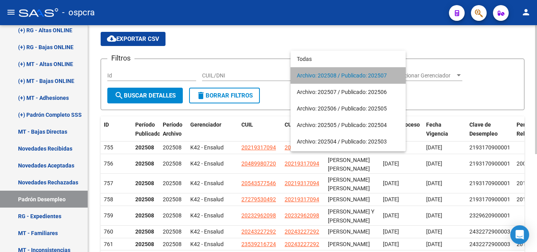
click at [363, 74] on span "Archivo: 202508 / Publicado: 202507" at bounding box center [348, 75] width 103 height 17
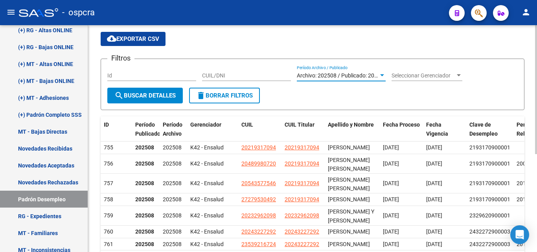
click at [448, 78] on span "Seleccionar Gerenciador" at bounding box center [423, 75] width 64 height 7
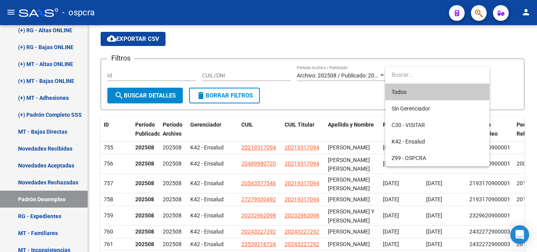
click at [432, 99] on span "Todos" at bounding box center [437, 92] width 92 height 17
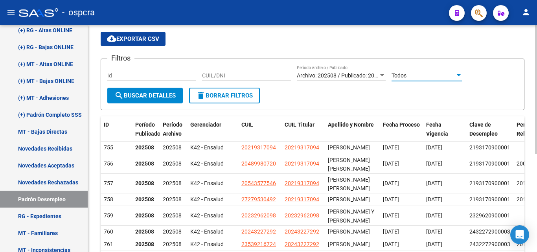
click at [154, 86] on div "Id" at bounding box center [151, 76] width 89 height 22
click at [427, 80] on div "Todos Seleccionar Gerenciador" at bounding box center [426, 73] width 71 height 16
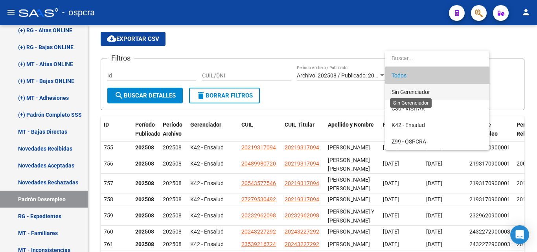
click at [424, 95] on span "Sin Gerenciador" at bounding box center [410, 92] width 39 height 6
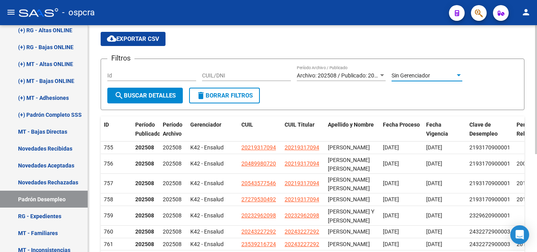
click at [138, 89] on button "search Buscar Detalles" at bounding box center [144, 96] width 75 height 16
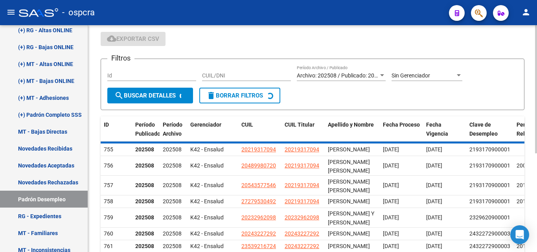
scroll to position [0, 0]
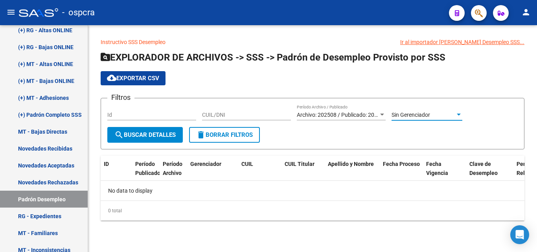
click at [429, 112] on span "Sin Gerenciador" at bounding box center [410, 115] width 39 height 6
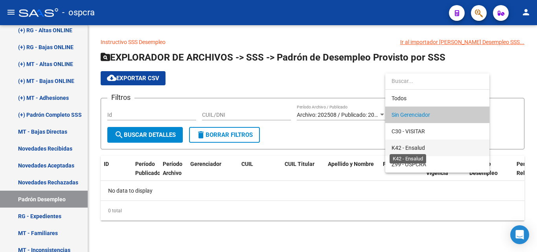
click at [424, 145] on span "K42 - Ensalud" at bounding box center [407, 148] width 33 height 6
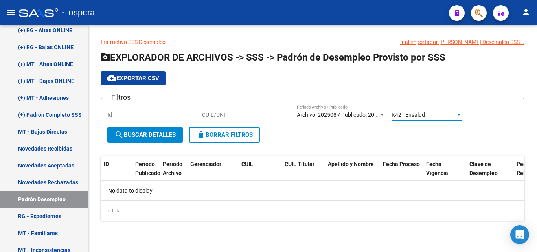
click at [169, 129] on button "search Buscar Detalles" at bounding box center [144, 135] width 75 height 16
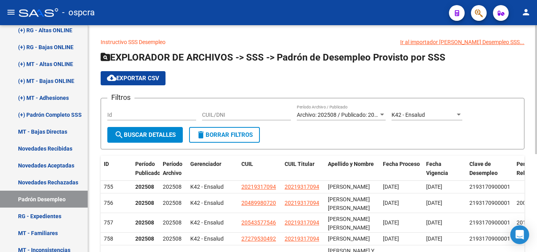
click at [476, 40] on div "Ir al importador de Padrón Desempleo SSS..." at bounding box center [462, 42] width 124 height 9
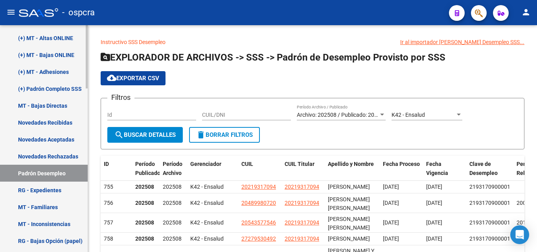
scroll to position [401, 0]
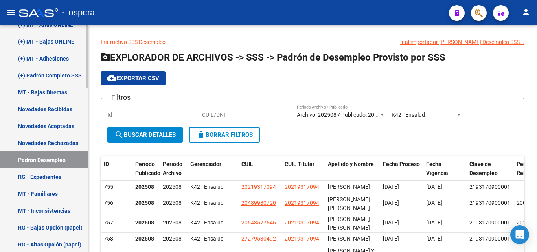
click at [50, 210] on link "MT - Inconsistencias" at bounding box center [44, 210] width 88 height 17
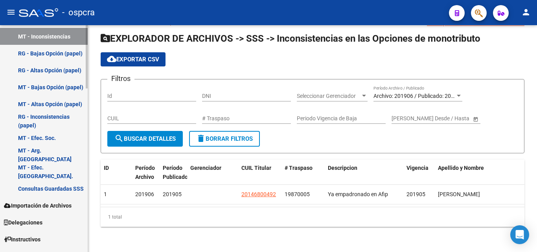
scroll to position [587, 0]
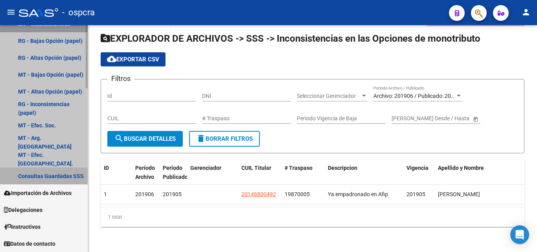
click at [63, 179] on link "Consultas Guardadas SSS" at bounding box center [44, 175] width 88 height 17
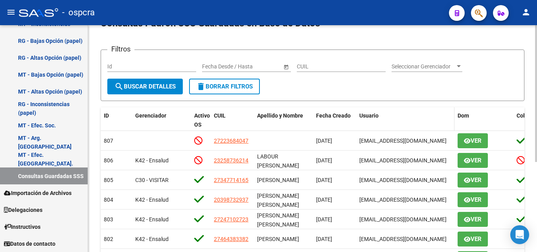
scroll to position [39, 0]
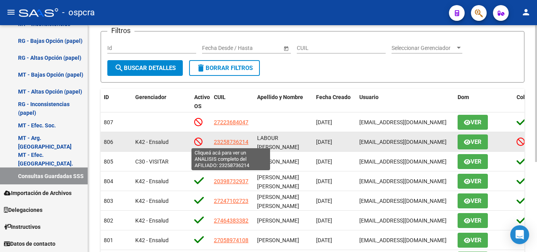
click at [232, 141] on span "23258736214" at bounding box center [231, 142] width 35 height 6
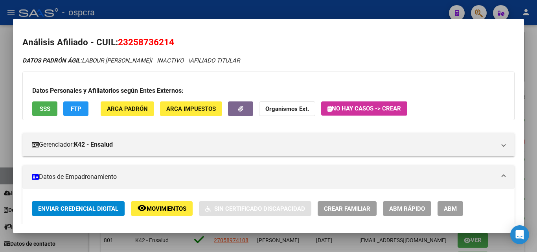
click at [308, 19] on mat-dialog-container "Análisis Afiliado - CUIL: 23258736214 DATOS PADRÓN ÁGIL: LABOUR CECILIA INES | …" at bounding box center [268, 126] width 511 height 214
click at [352, 7] on div at bounding box center [268, 126] width 537 height 252
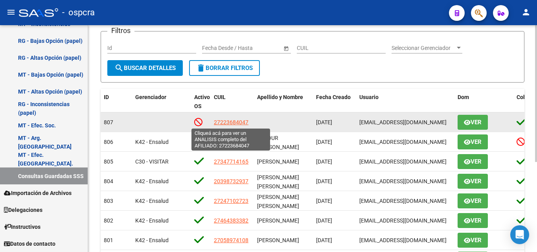
click at [234, 122] on span "27223684047" at bounding box center [231, 122] width 35 height 6
type textarea "27223684047"
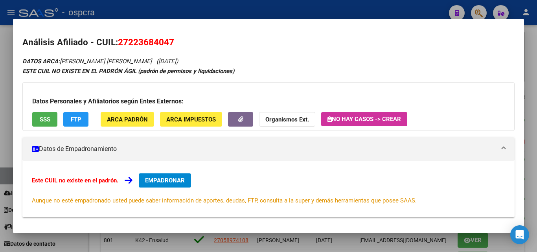
click at [48, 6] on div at bounding box center [268, 126] width 537 height 252
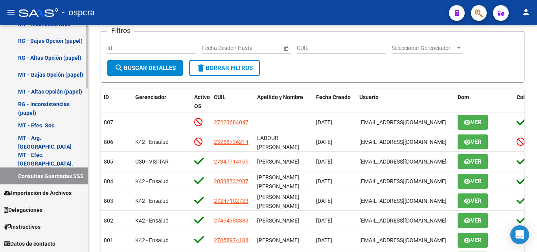
click at [54, 242] on span "Datos de contacto" at bounding box center [29, 243] width 51 height 9
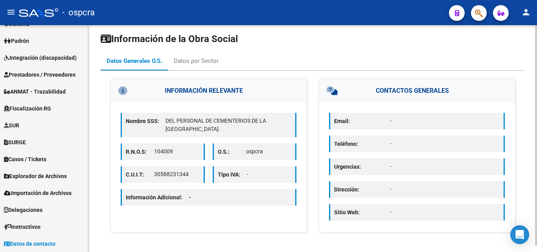
scroll to position [6, 0]
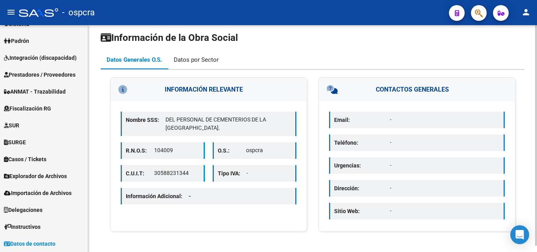
click at [196, 64] on div "Datos por Sector" at bounding box center [196, 59] width 57 height 19
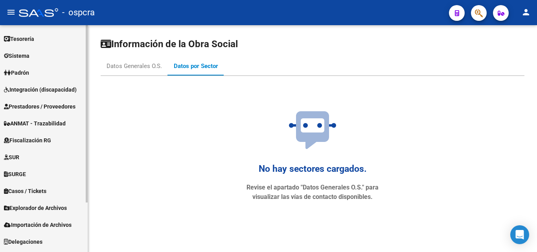
scroll to position [0, 0]
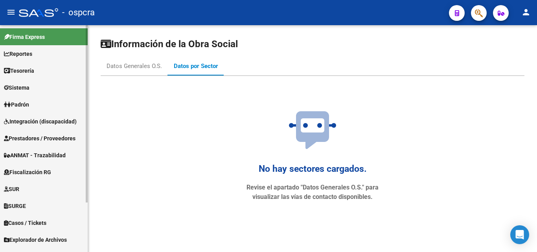
click at [33, 102] on link "Padrón" at bounding box center [44, 104] width 88 height 17
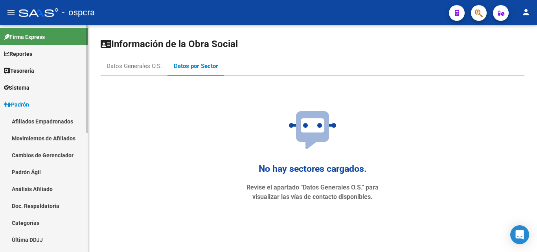
click at [59, 123] on link "Afiliados Empadronados" at bounding box center [44, 121] width 88 height 17
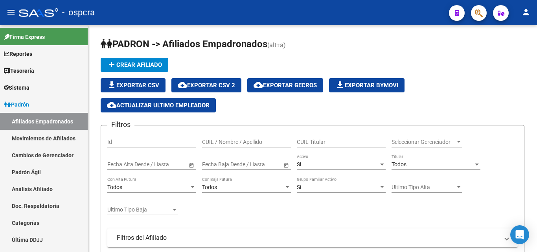
click at [474, 8] on button "button" at bounding box center [479, 13] width 16 height 16
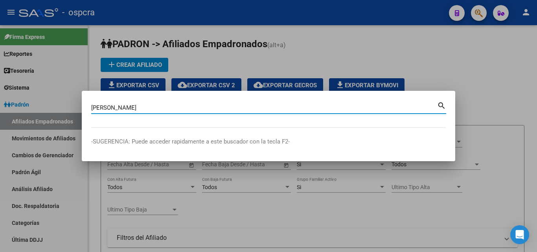
type input "ponce"
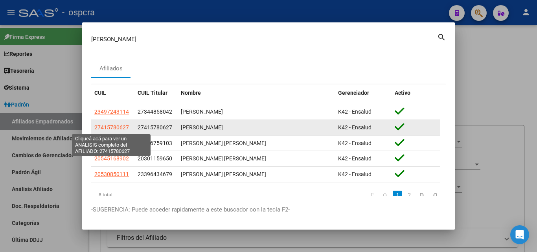
click at [114, 129] on span "27415780627" at bounding box center [111, 127] width 35 height 6
type textarea "27415780627"
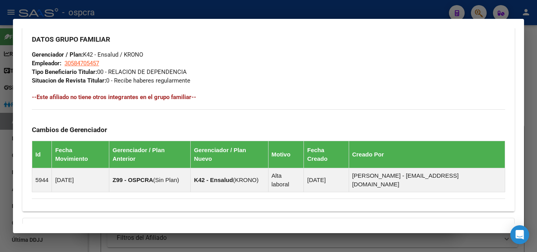
scroll to position [471, 0]
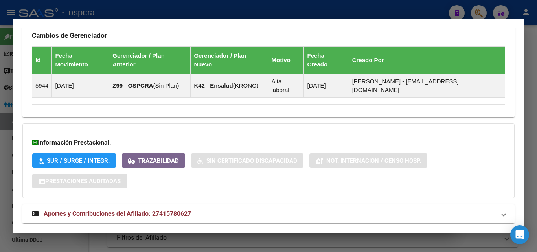
click at [179, 210] on span "Aportes y Contribuciones del Afiliado: 27415780627" at bounding box center [117, 213] width 147 height 7
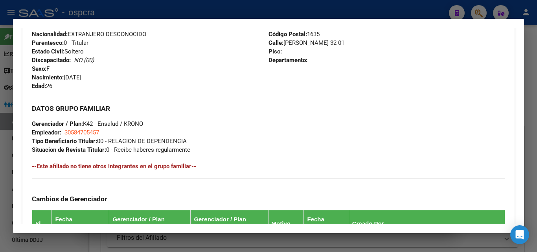
scroll to position [33, 0]
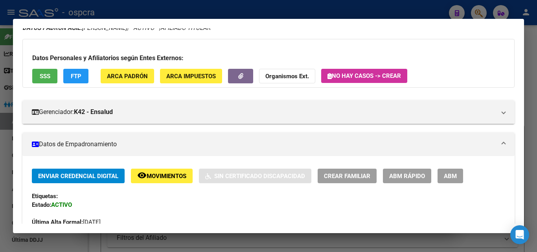
drag, startPoint x: 465, startPoint y: 176, endPoint x: 461, endPoint y: 177, distance: 3.9
click at [464, 176] on div "Enviar Credencial Digital remove_red_eye Movimientos Sin Certificado Discapacid…" at bounding box center [268, 176] width 473 height 15
click at [451, 177] on span "ABM" at bounding box center [450, 175] width 13 height 7
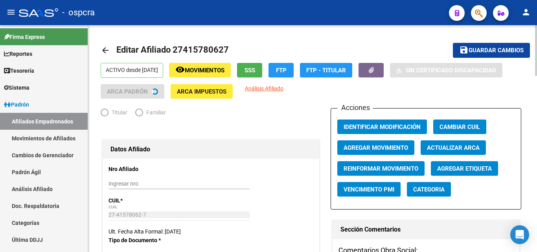
radio input "true"
type input "30-58470545-7"
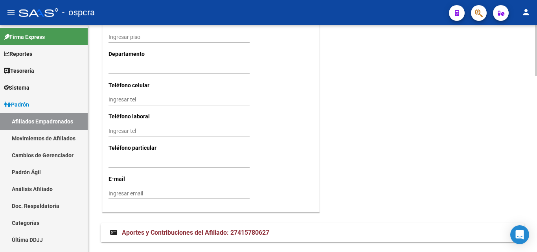
scroll to position [785, 0]
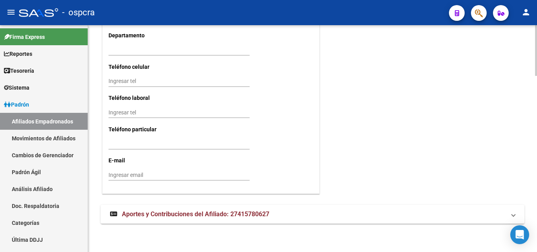
click at [114, 116] on input "Ingresar tel" at bounding box center [178, 112] width 141 height 7
click at [120, 172] on input "Ingresar email" at bounding box center [178, 175] width 141 height 7
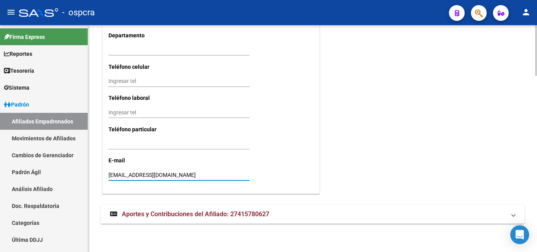
type input "ponceagustina99@gmail.com"
click at [112, 119] on div "Ingresar tel" at bounding box center [178, 116] width 141 height 18
click at [114, 111] on input "Ingresar tel" at bounding box center [178, 112] width 141 height 7
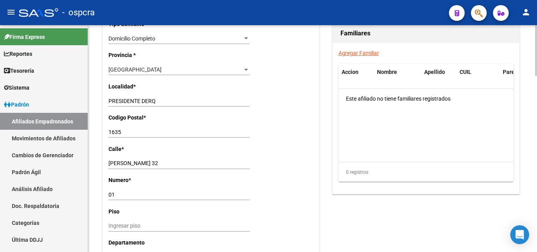
scroll to position [549, 0]
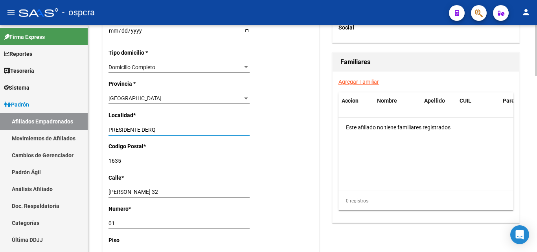
drag, startPoint x: 170, startPoint y: 128, endPoint x: 92, endPoint y: 135, distance: 78.8
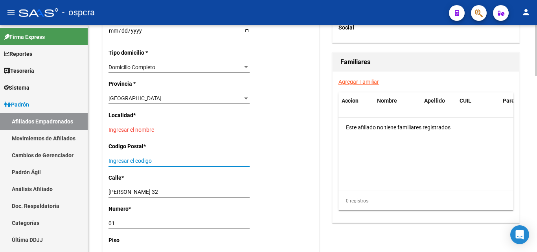
click at [117, 163] on input "Ingresar el codigo" at bounding box center [178, 161] width 141 height 7
click at [130, 128] on input "Ingresar el nombre" at bounding box center [178, 130] width 141 height 7
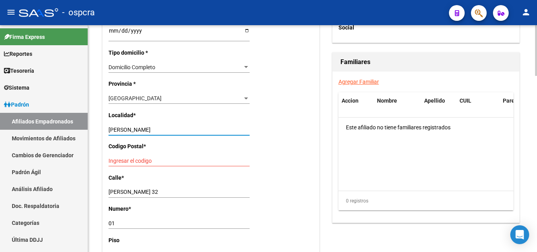
type input "Del Viso"
click at [130, 158] on input "Ingresar el codigo" at bounding box center [178, 161] width 141 height 7
type input "1669"
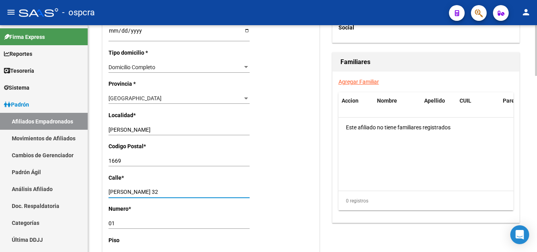
click at [174, 192] on input "JUAN B AMBROSETTI 32" at bounding box center [178, 192] width 141 height 7
type input "JUAN B AMBROSETTI"
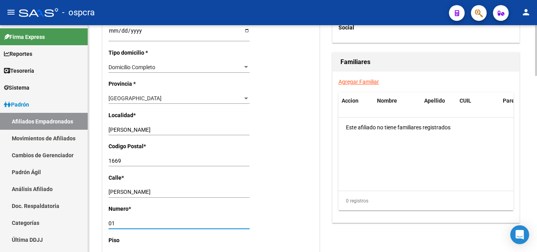
click at [112, 225] on input "01" at bounding box center [178, 223] width 141 height 7
type input "3201"
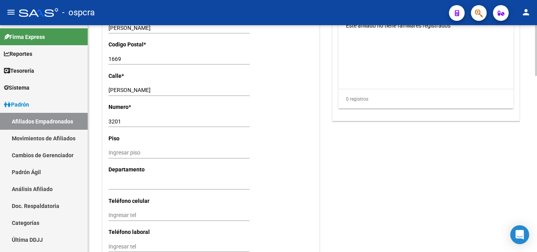
scroll to position [667, 0]
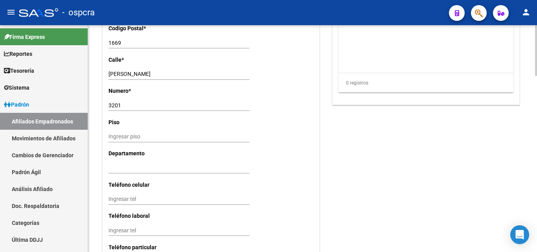
click at [121, 201] on input "Ingresar tel" at bounding box center [178, 199] width 141 height 7
type input "1143235600"
drag, startPoint x: 143, startPoint y: 198, endPoint x: 80, endPoint y: 195, distance: 63.4
click at [80, 195] on mat-sidenav-container "Firma Express Reportes Ingresos Devengados Análisis Histórico Detalles Transfer…" at bounding box center [268, 138] width 537 height 227
paste input "1143235600"
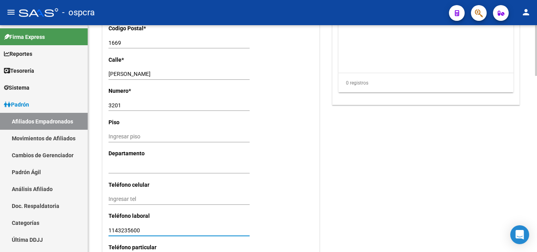
type input "1143235600"
click at [122, 200] on input "Ingresar tel" at bounding box center [178, 199] width 141 height 7
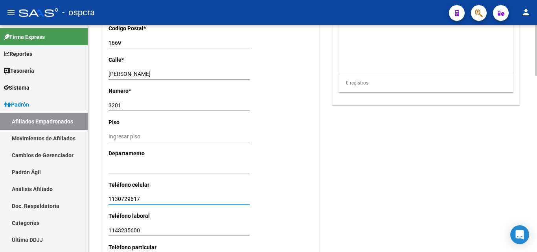
click at [116, 196] on input "1130729617" at bounding box center [178, 199] width 141 height 7
click at [127, 198] on input "1130729617" at bounding box center [178, 199] width 141 height 7
click at [142, 198] on input "1130729617" at bounding box center [178, 199] width 141 height 7
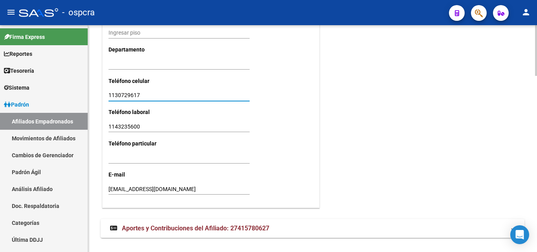
scroll to position [785, 0]
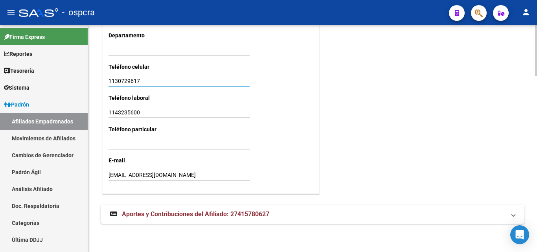
type input "1130729617"
click at [171, 143] on input "Ingresar tel" at bounding box center [178, 143] width 141 height 7
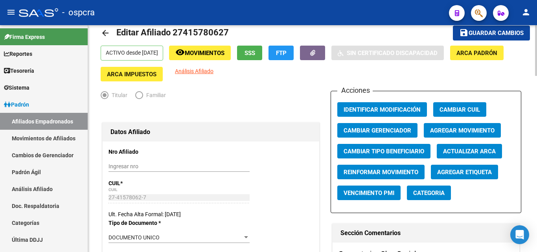
scroll to position [0, 0]
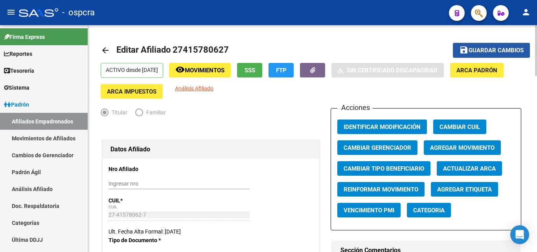
click at [497, 49] on span "Guardar cambios" at bounding box center [495, 50] width 55 height 7
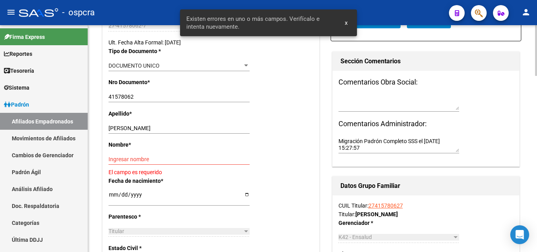
scroll to position [196, 0]
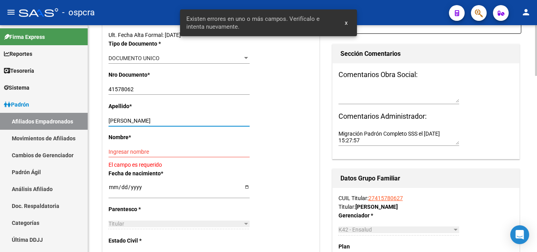
drag, startPoint x: 127, startPoint y: 119, endPoint x: 183, endPoint y: 119, distance: 57.0
click at [183, 119] on input "PONCE MICAELA AGUSTINA" at bounding box center [178, 120] width 141 height 7
type input "PONCE"
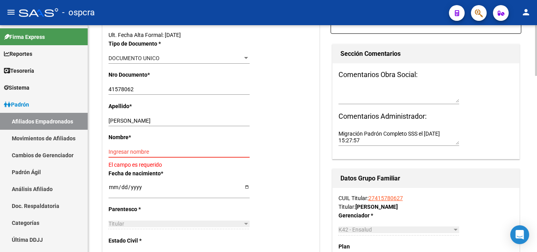
paste input "MICAELA AGUSTINA"
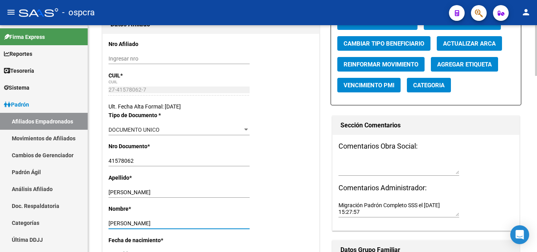
scroll to position [0, 0]
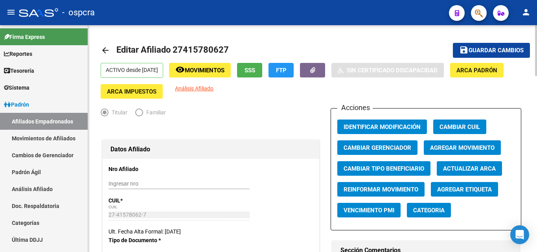
type input "MICAELA AGUSTINA"
click at [478, 50] on span "Guardar cambios" at bounding box center [495, 50] width 55 height 7
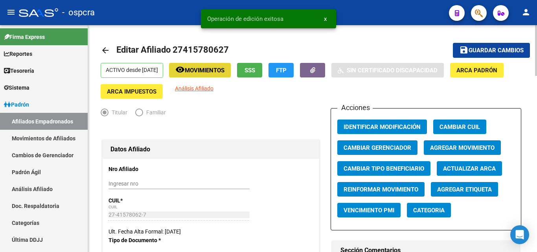
click at [213, 67] on span "Movimientos" at bounding box center [205, 70] width 40 height 7
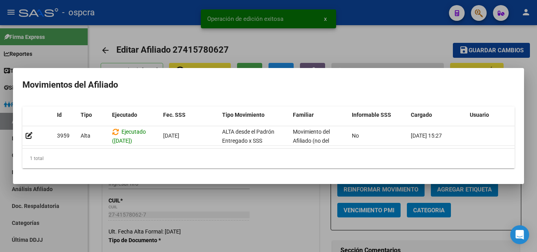
click at [256, 198] on div at bounding box center [268, 126] width 537 height 252
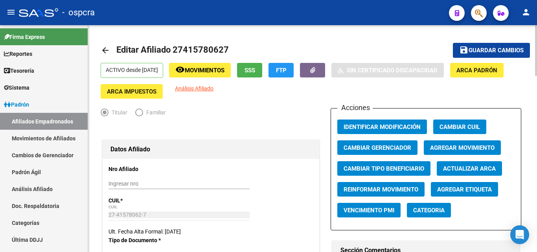
click at [255, 68] on span "SSS" at bounding box center [249, 70] width 11 height 7
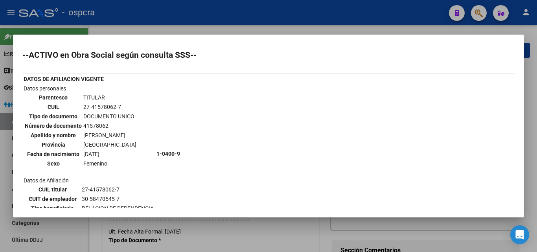
click at [288, 24] on div at bounding box center [268, 126] width 537 height 252
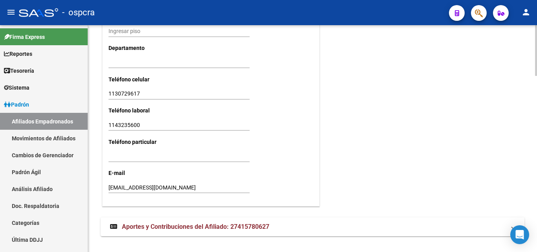
scroll to position [785, 0]
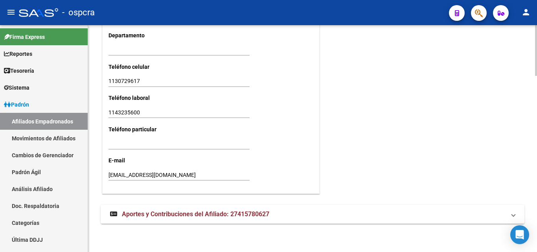
click at [254, 211] on span "Aportes y Contribuciones del Afiliado: 27415780627" at bounding box center [195, 213] width 147 height 7
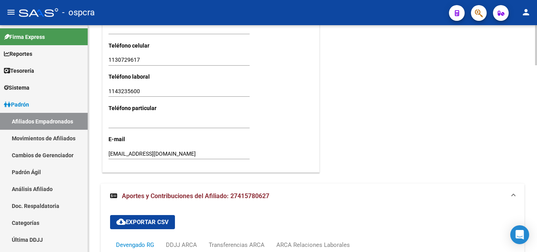
scroll to position [1042, 0]
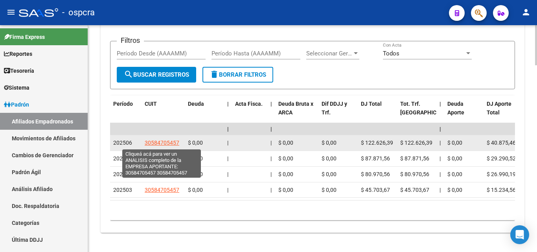
click at [167, 145] on span "30584705457" at bounding box center [162, 142] width 35 height 6
type textarea "30584705457"
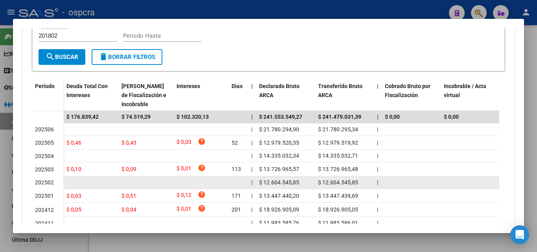
scroll to position [196, 0]
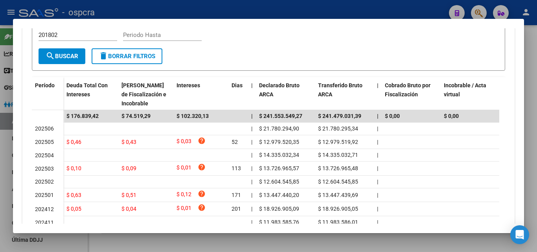
click at [228, 242] on div at bounding box center [268, 126] width 537 height 252
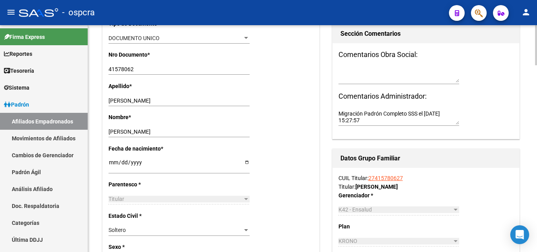
scroll to position [0, 0]
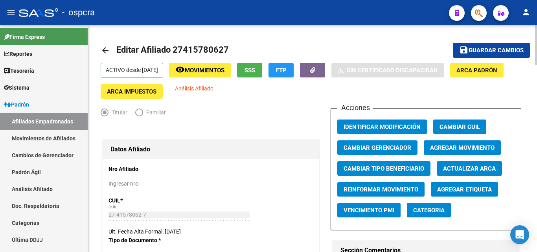
click at [515, 49] on span "Guardar cambios" at bounding box center [495, 50] width 55 height 7
